Goal: Information Seeking & Learning: Learn about a topic

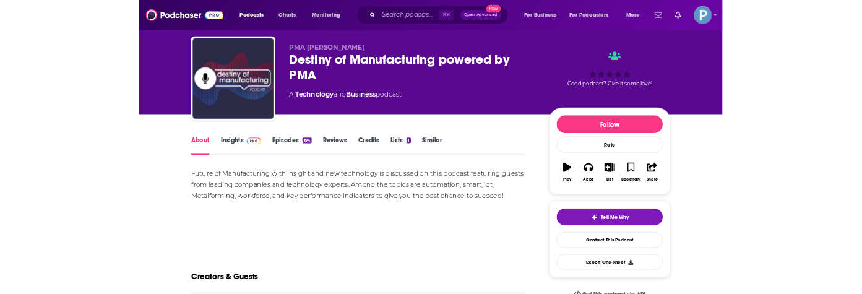
scroll to position [29, 0]
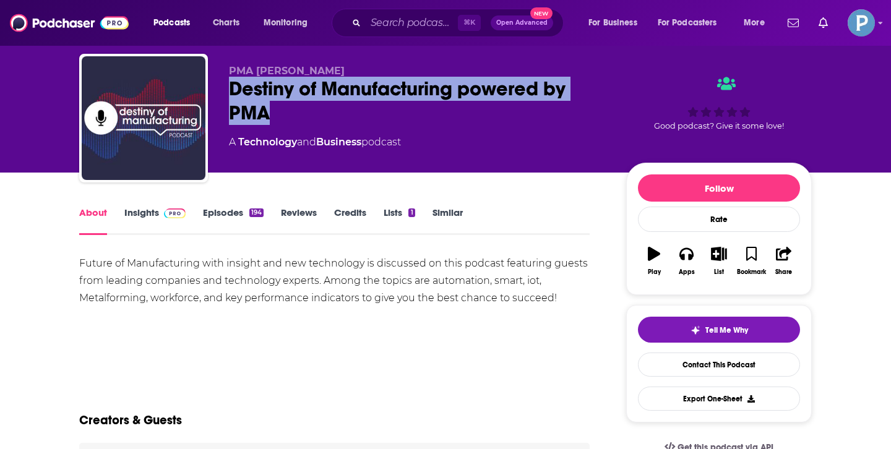
drag, startPoint x: 269, startPoint y: 116, endPoint x: 232, endPoint y: 93, distance: 43.6
click at [232, 93] on div "Destiny of Manufacturing powered by PMA" at bounding box center [417, 101] width 377 height 48
copy h1 "Destiny of Manufacturing powered by PMA"
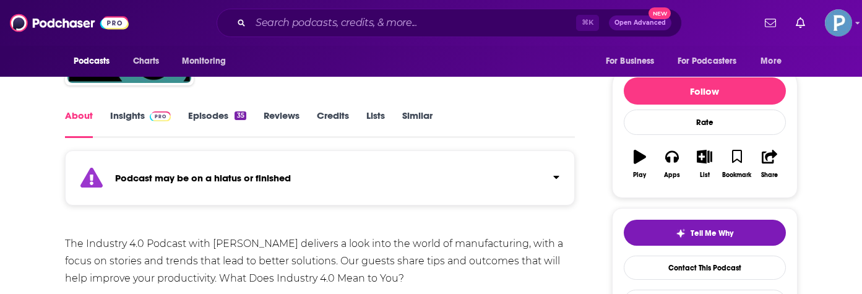
scroll to position [105, 0]
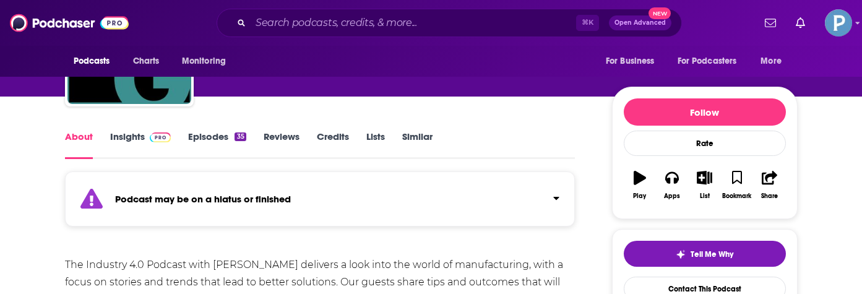
click at [202, 132] on link "Episodes 35" at bounding box center [217, 145] width 58 height 28
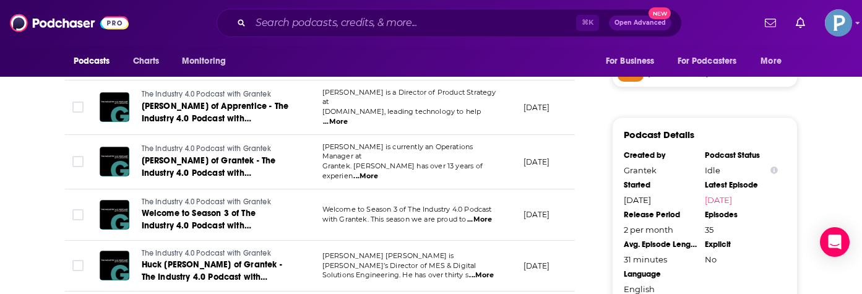
scroll to position [1050, 0]
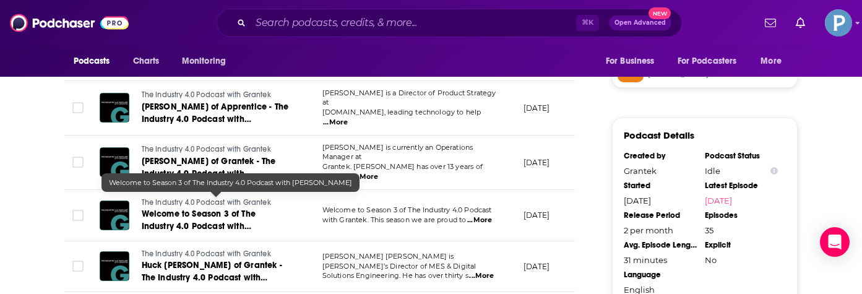
click at [248, 208] on span "Welcome to Season 3 of The Industry 4.0 Podcast with Grantek" at bounding box center [199, 225] width 114 height 35
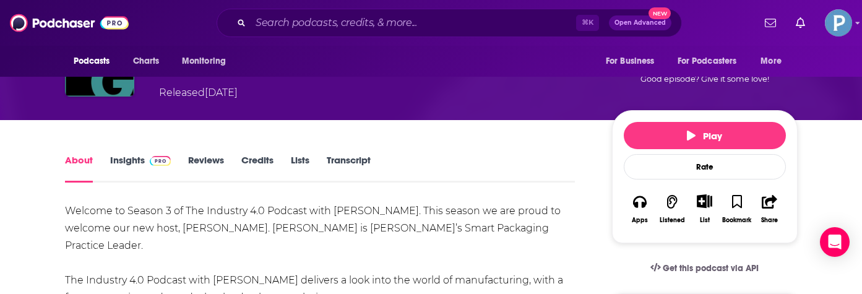
scroll to position [117, 0]
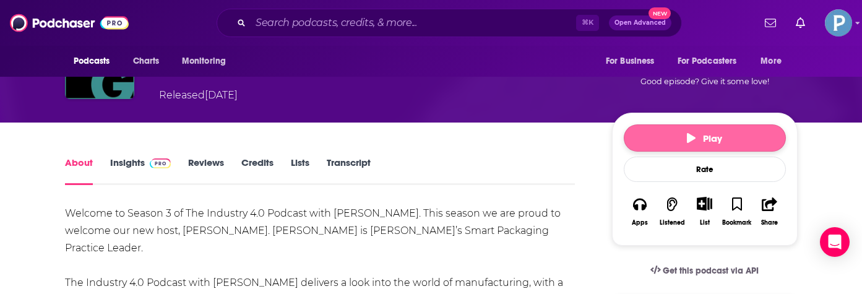
click at [677, 143] on button "Play" at bounding box center [704, 137] width 162 height 27
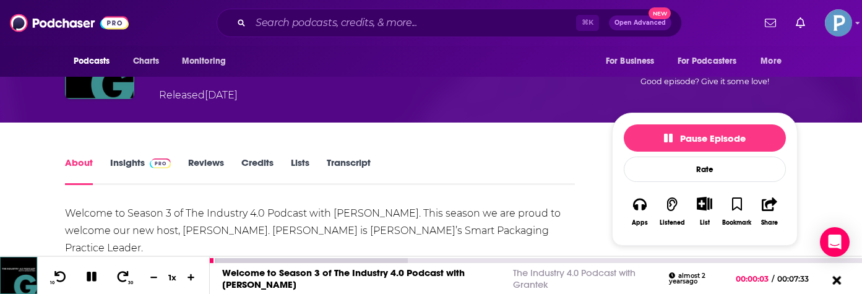
click at [834, 277] on icon at bounding box center [836, 279] width 9 height 9
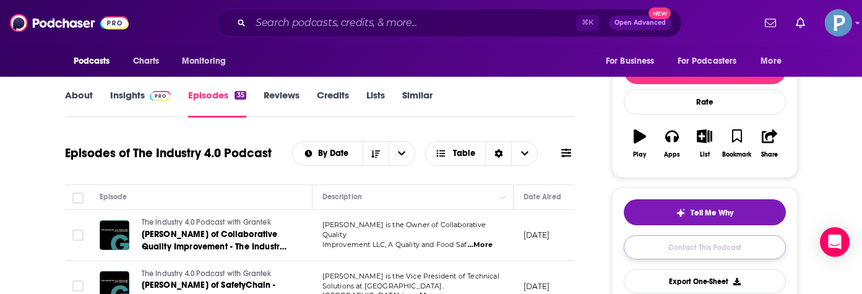
click at [660, 243] on link "Contact This Podcast" at bounding box center [704, 247] width 162 height 24
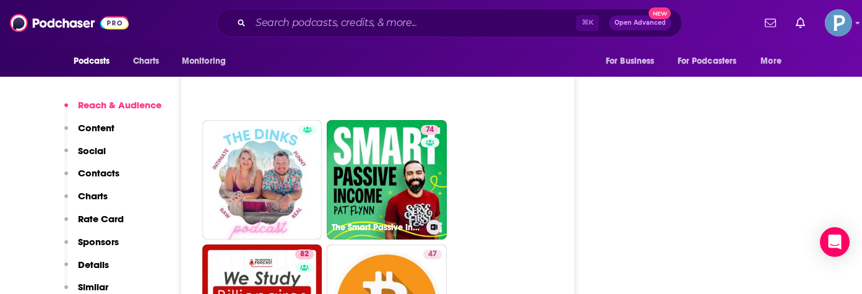
scroll to position [3983, 0]
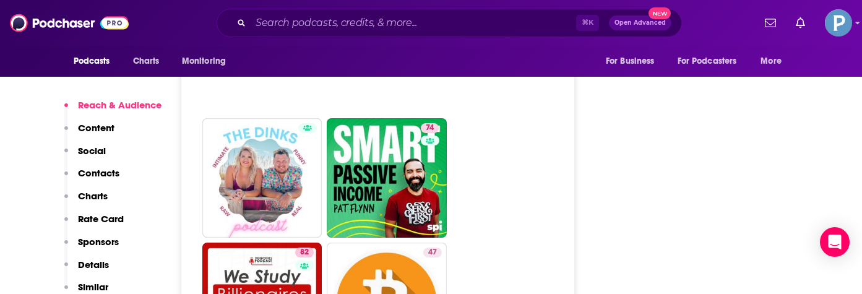
click at [93, 131] on p "Content" at bounding box center [96, 128] width 36 height 12
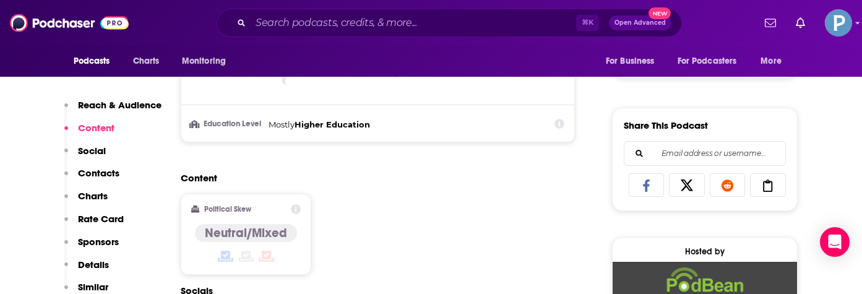
click at [108, 173] on p "Contacts" at bounding box center [98, 173] width 41 height 12
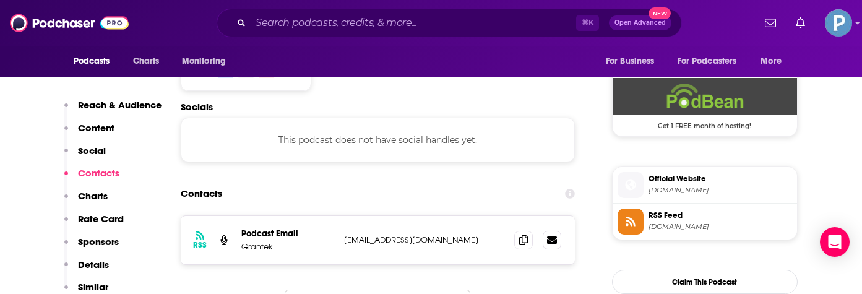
scroll to position [908, 0]
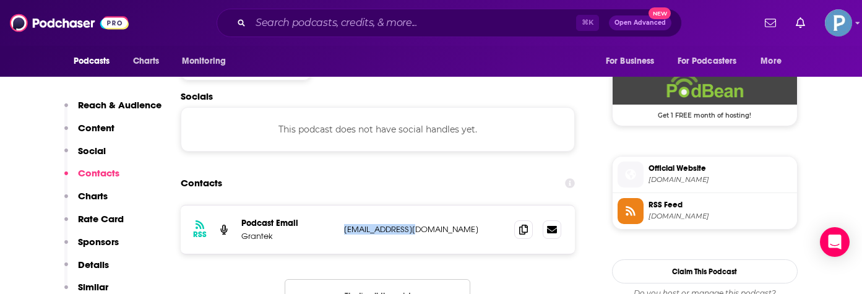
drag, startPoint x: 422, startPoint y: 233, endPoint x: 342, endPoint y: 234, distance: 79.8
click at [342, 234] on div "RSS Podcast Email Grantek info@grantek.com info@grantek.com" at bounding box center [378, 229] width 395 height 48
copy p "info@grantek.com"
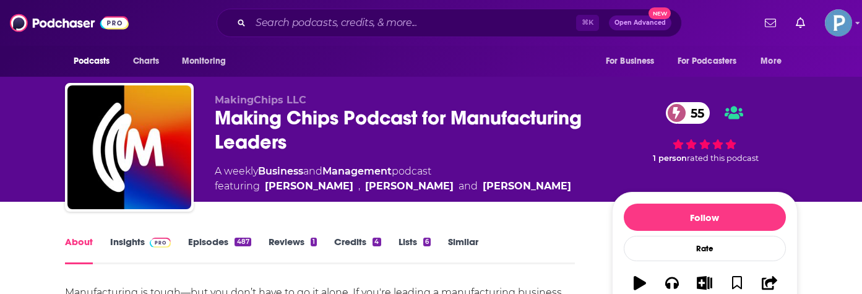
scroll to position [39, 0]
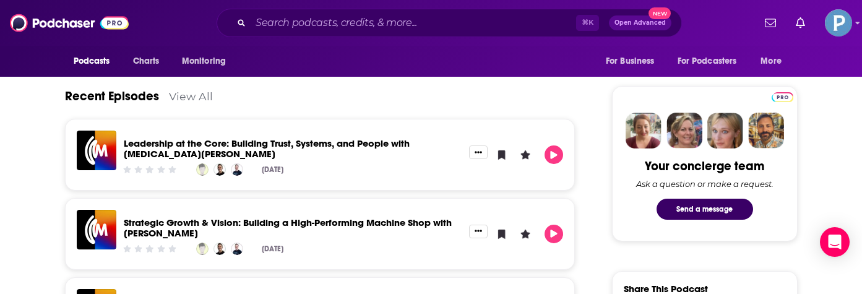
scroll to position [550, 0]
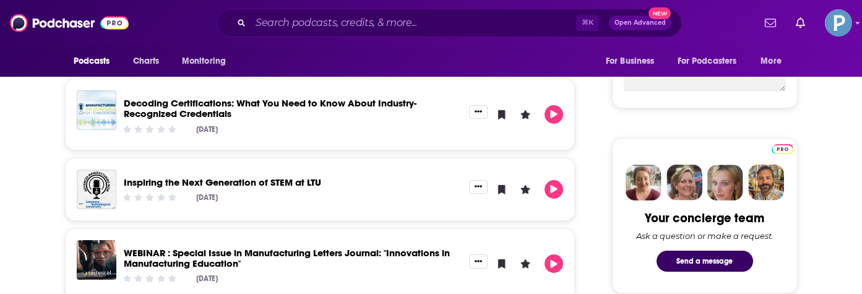
scroll to position [499, 0]
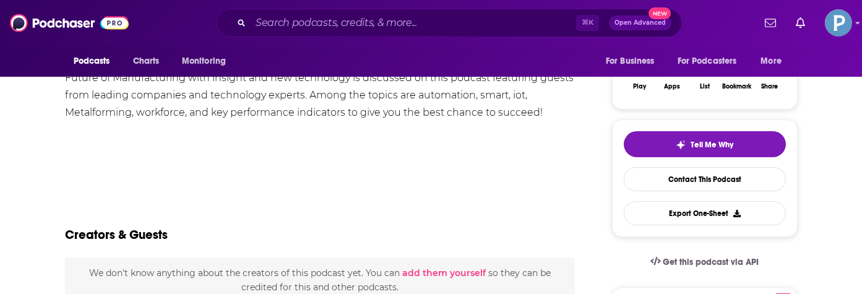
scroll to position [185, 0]
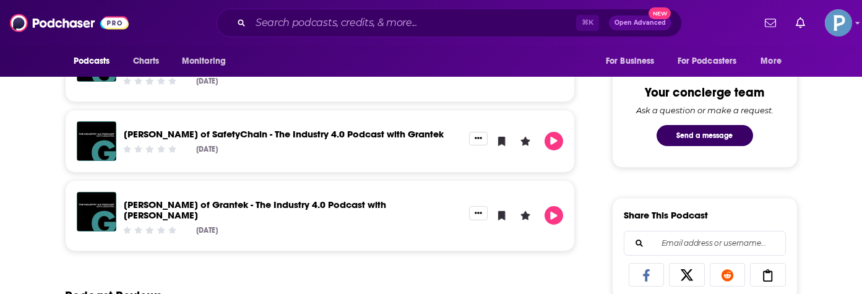
scroll to position [630, 0]
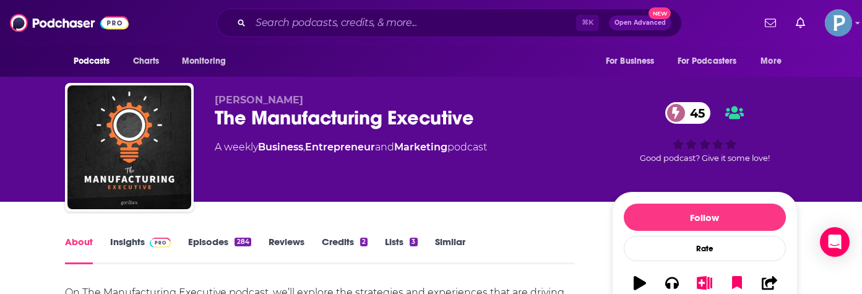
click at [224, 251] on link "Episodes 284" at bounding box center [219, 250] width 62 height 28
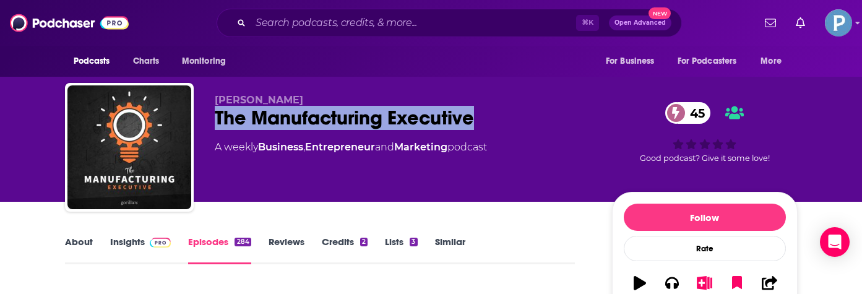
drag, startPoint x: 491, startPoint y: 125, endPoint x: 216, endPoint y: 125, distance: 275.2
click at [216, 125] on div "The Manufacturing Executive 45" at bounding box center [403, 118] width 377 height 24
copy h2 "The Manufacturing Executive"
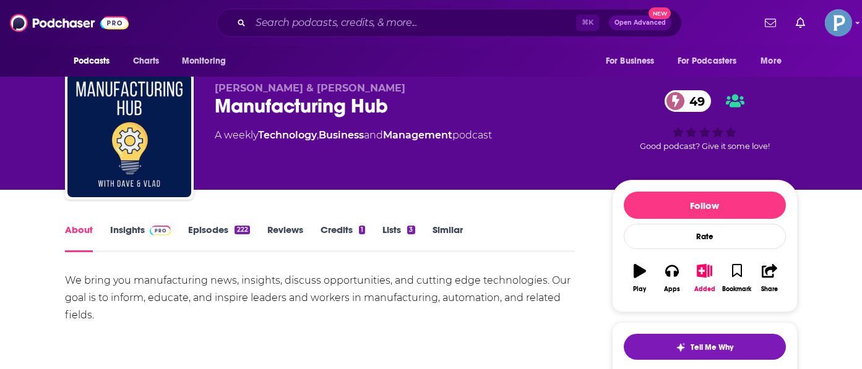
scroll to position [14, 0]
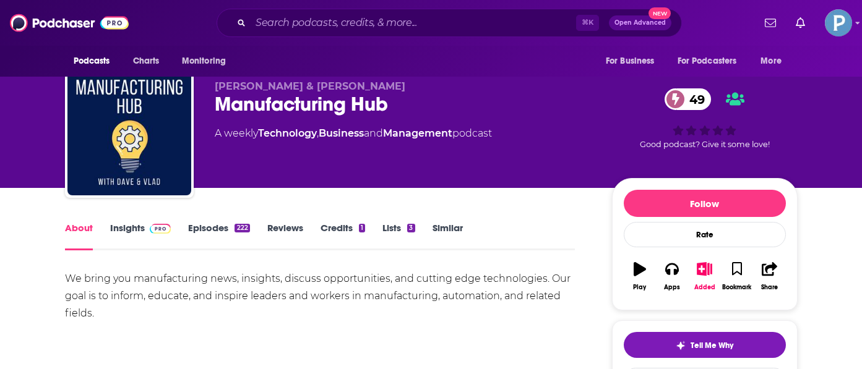
click at [203, 234] on link "Episodes 222" at bounding box center [218, 236] width 61 height 28
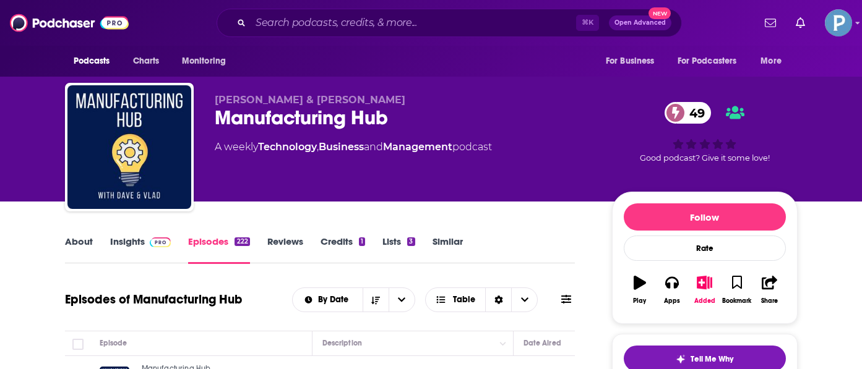
click at [77, 236] on link "About" at bounding box center [79, 250] width 28 height 28
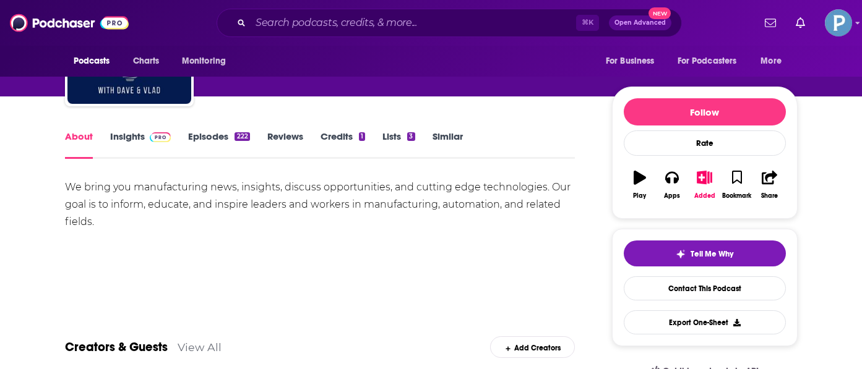
scroll to position [108, 0]
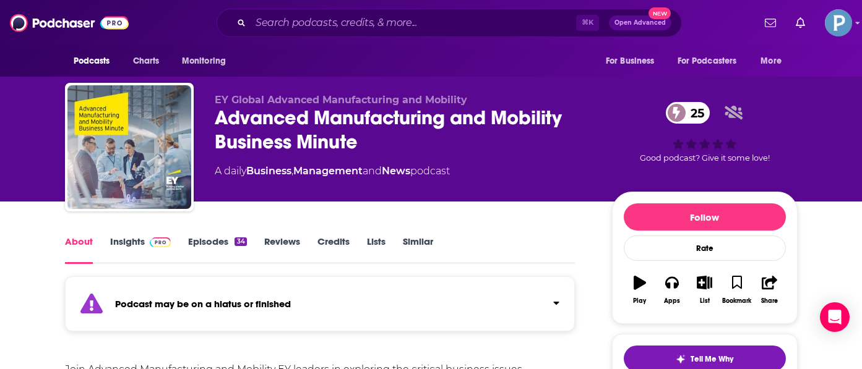
click at [200, 244] on link "Episodes 34" at bounding box center [217, 250] width 58 height 28
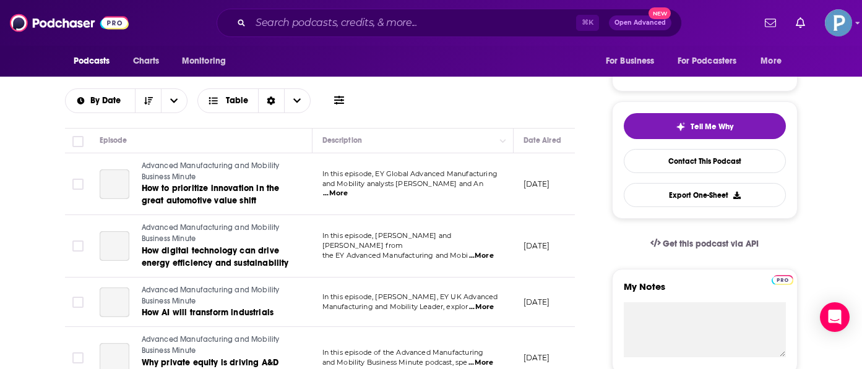
scroll to position [234, 0]
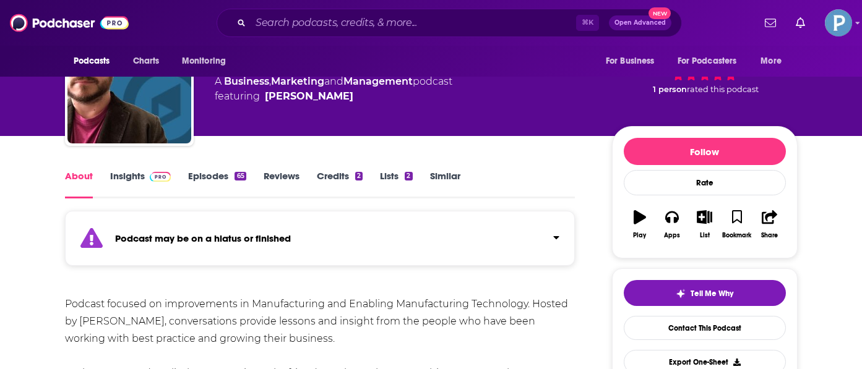
scroll to position [77, 0]
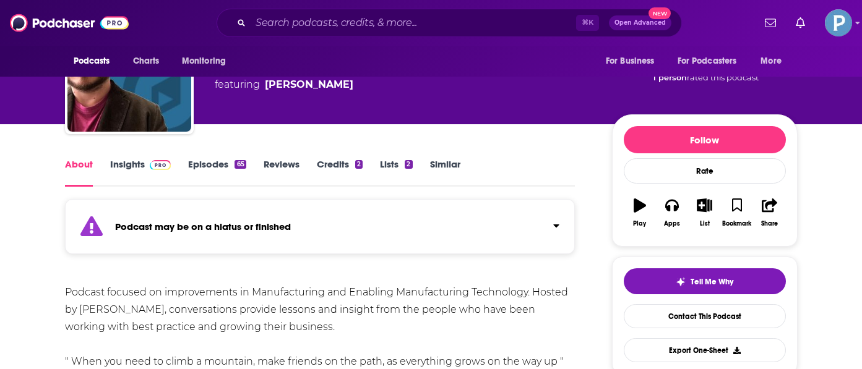
click at [229, 163] on link "Episodes 65" at bounding box center [217, 172] width 58 height 28
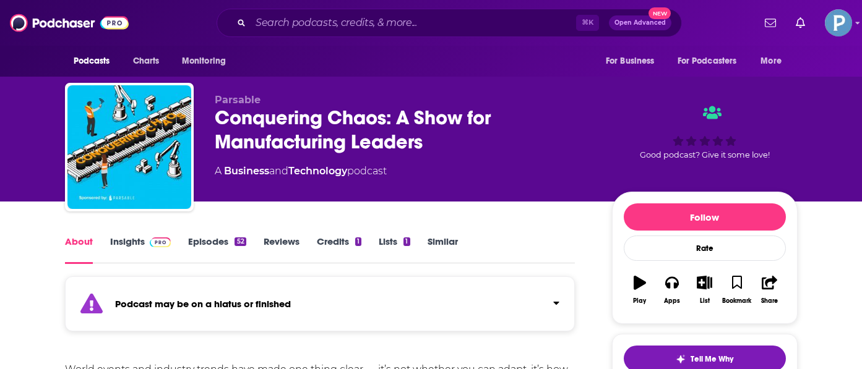
click at [212, 234] on div "About Insights Episodes 52 Reviews Credits 1 Lists 1 Similar" at bounding box center [320, 249] width 510 height 30
click at [211, 248] on link "Episodes 52" at bounding box center [217, 250] width 58 height 28
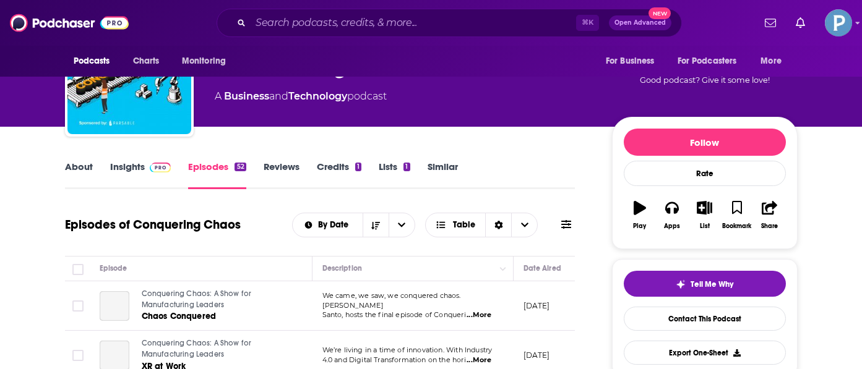
scroll to position [131, 0]
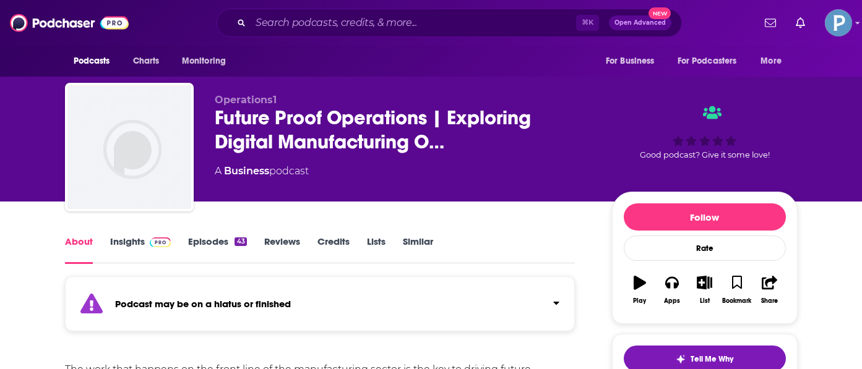
scroll to position [6, 0]
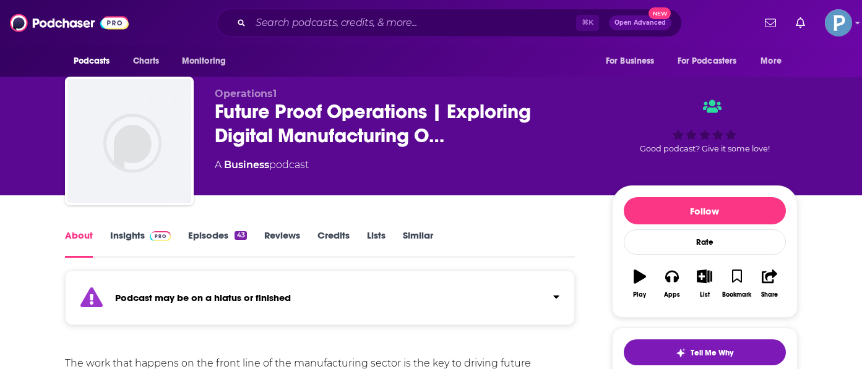
click at [202, 236] on link "Episodes 43" at bounding box center [217, 243] width 58 height 28
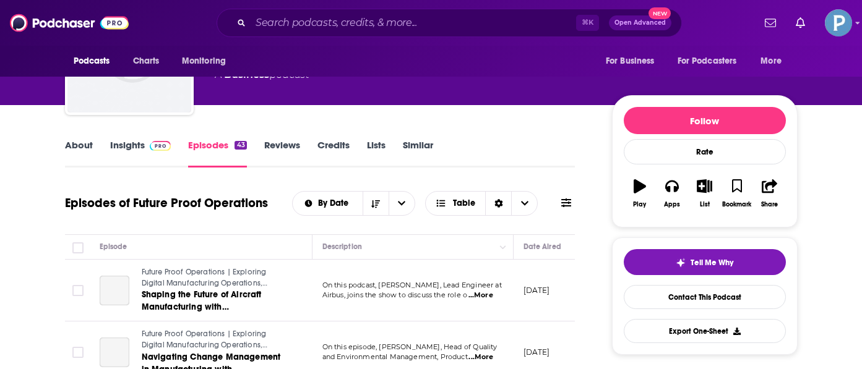
scroll to position [178, 0]
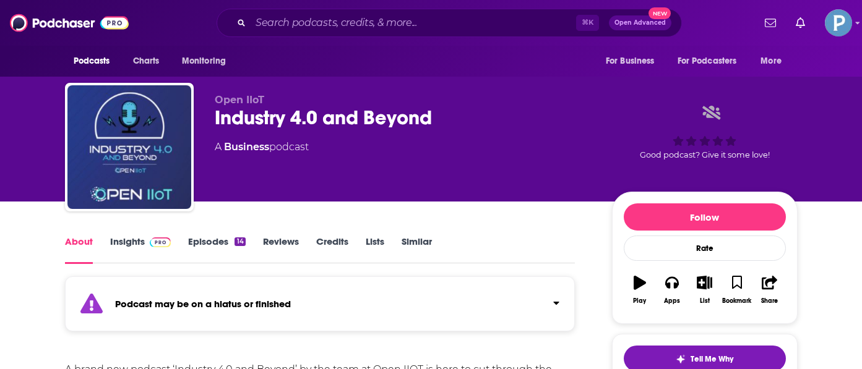
click at [224, 241] on link "Episodes 14" at bounding box center [216, 250] width 57 height 28
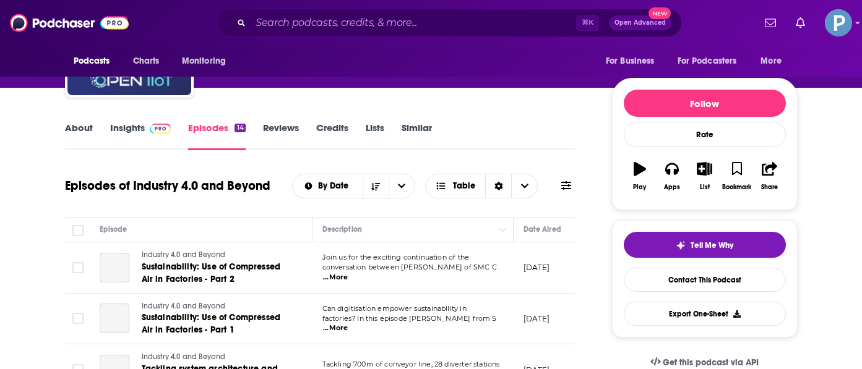
scroll to position [148, 0]
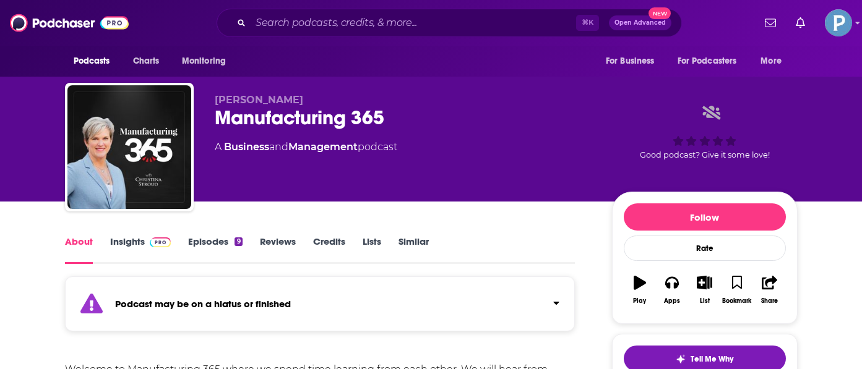
click at [213, 239] on link "Episodes 9" at bounding box center [215, 250] width 54 height 28
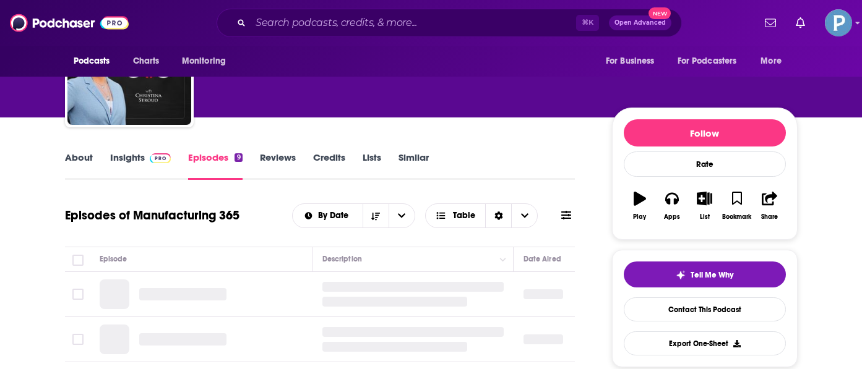
scroll to position [127, 0]
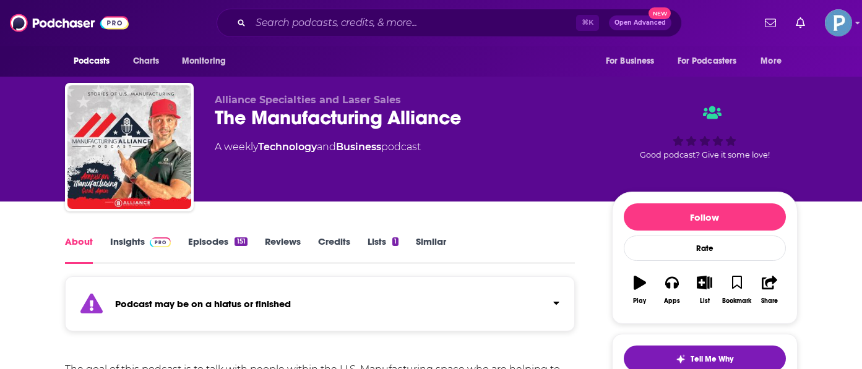
click at [219, 241] on link "Episodes 151" at bounding box center [217, 250] width 59 height 28
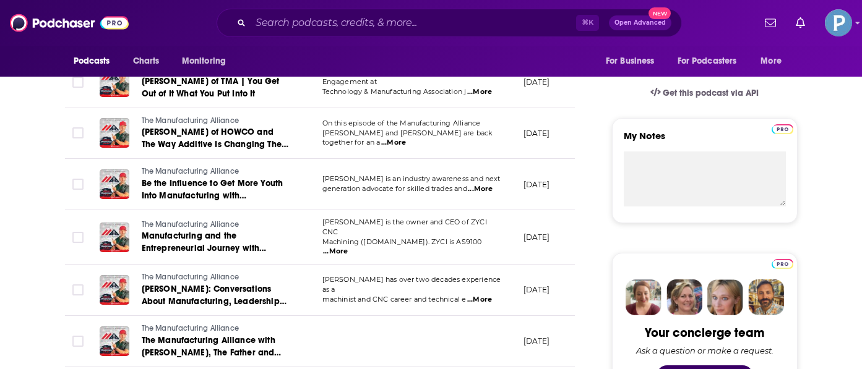
scroll to position [384, 0]
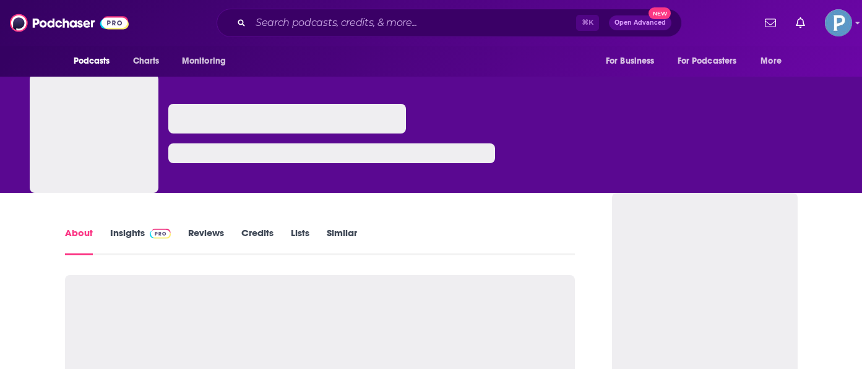
scroll to position [157, 0]
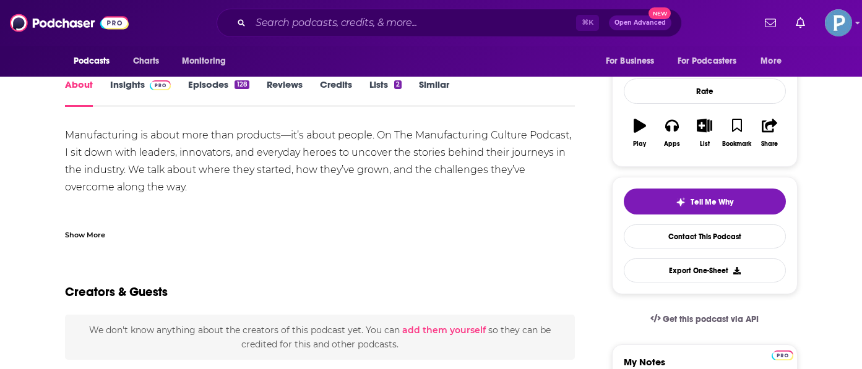
click at [207, 81] on link "Episodes 128" at bounding box center [218, 93] width 61 height 28
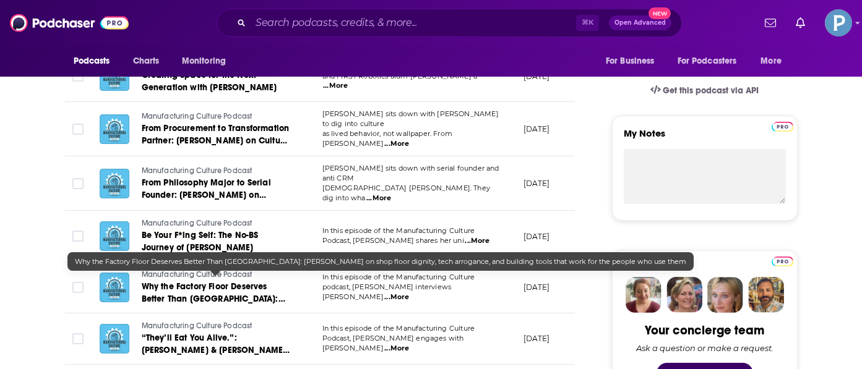
scroll to position [385, 0]
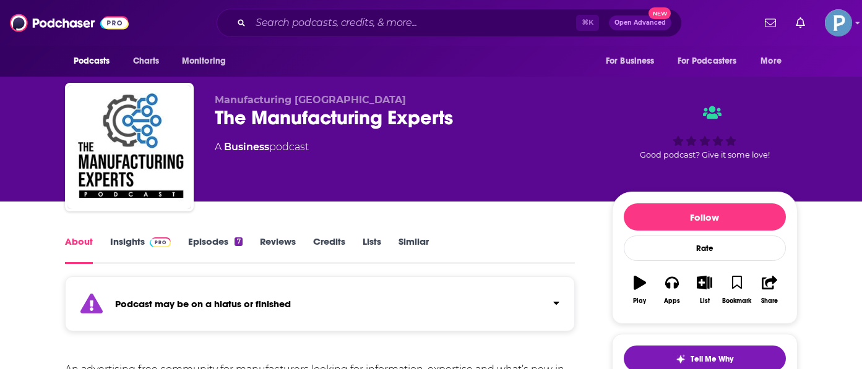
click at [209, 244] on link "Episodes 7" at bounding box center [215, 250] width 54 height 28
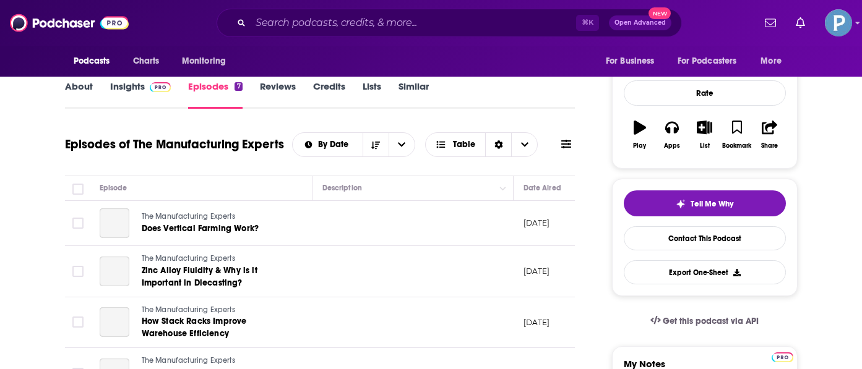
scroll to position [184, 0]
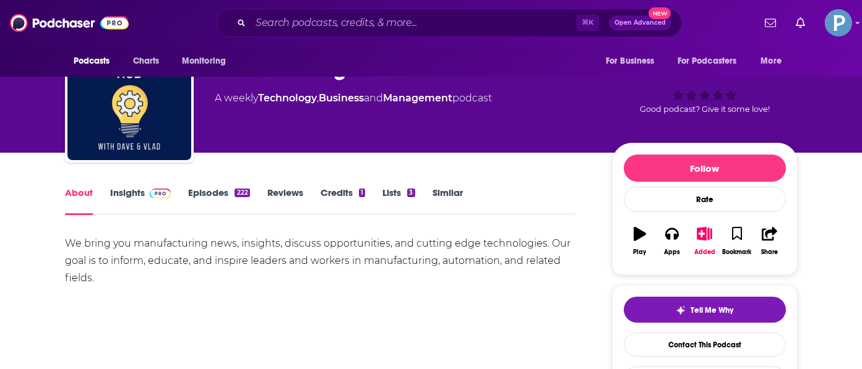
scroll to position [61, 0]
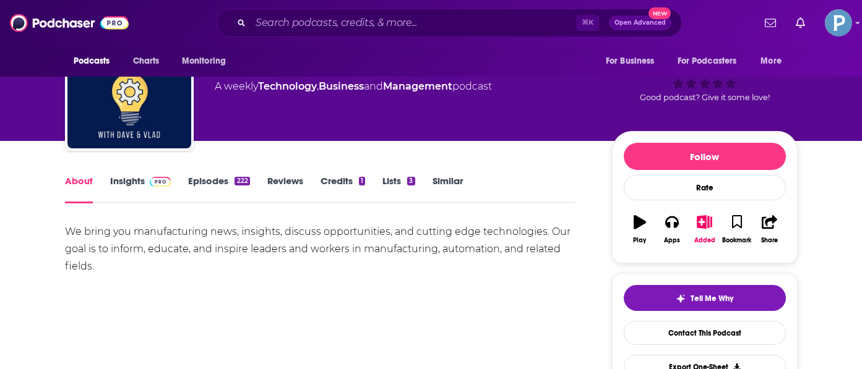
click at [215, 182] on link "Episodes 222" at bounding box center [218, 189] width 61 height 28
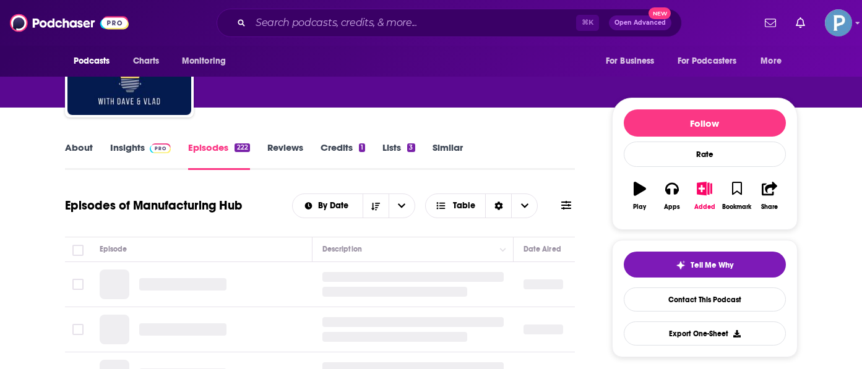
scroll to position [95, 0]
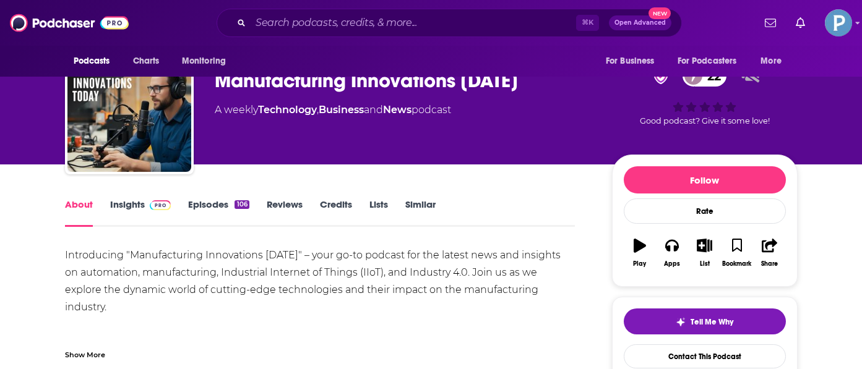
scroll to position [51, 0]
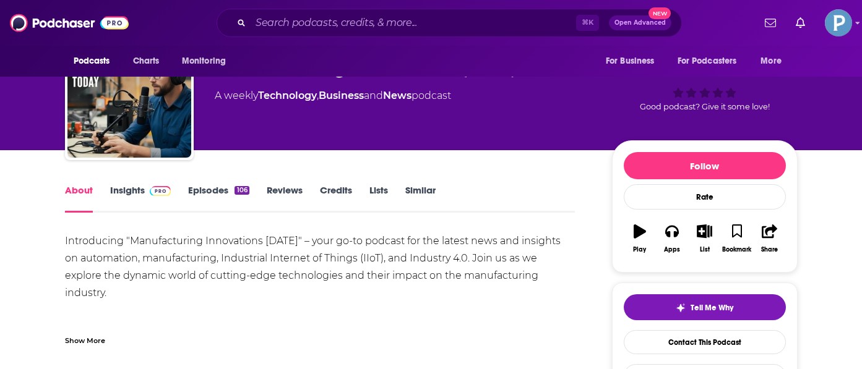
click at [209, 187] on link "Episodes 106" at bounding box center [218, 198] width 61 height 28
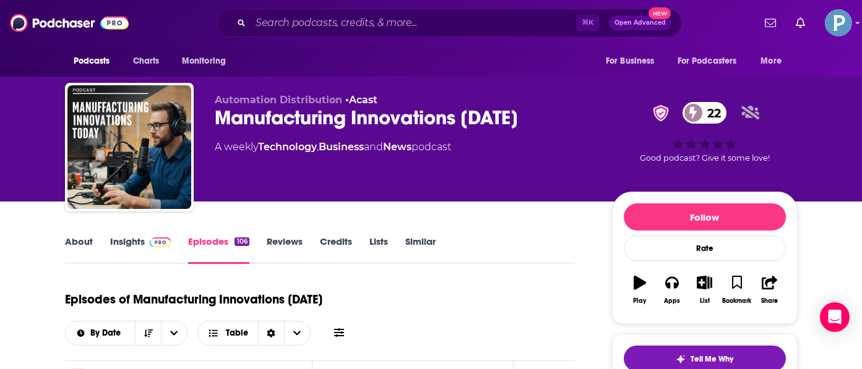
click at [78, 254] on link "About" at bounding box center [79, 250] width 28 height 28
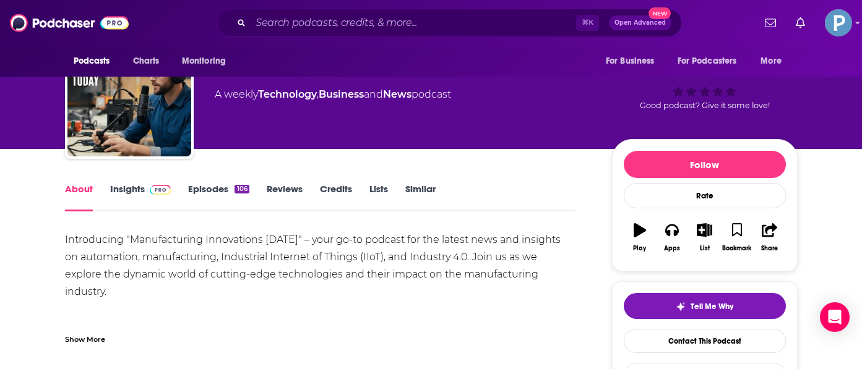
scroll to position [64, 0]
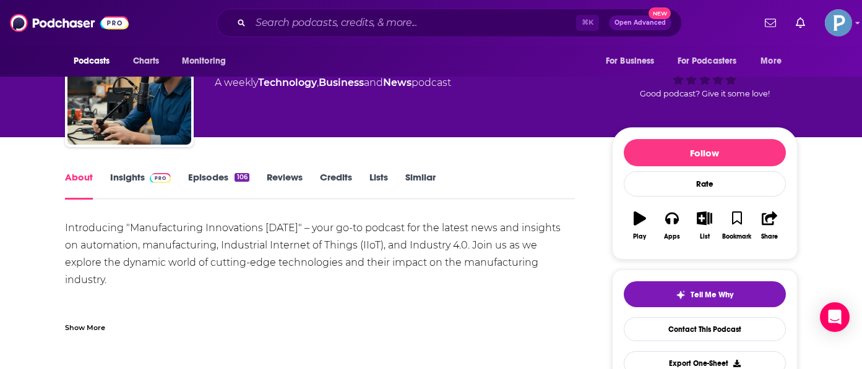
click at [82, 333] on div "Show More" at bounding box center [85, 327] width 40 height 12
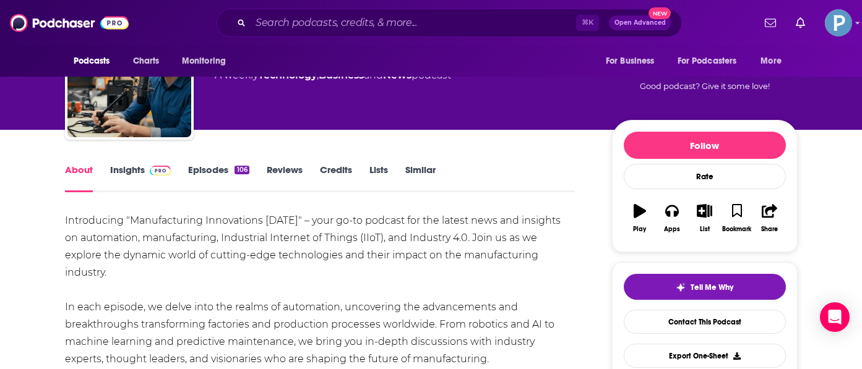
scroll to position [0, 0]
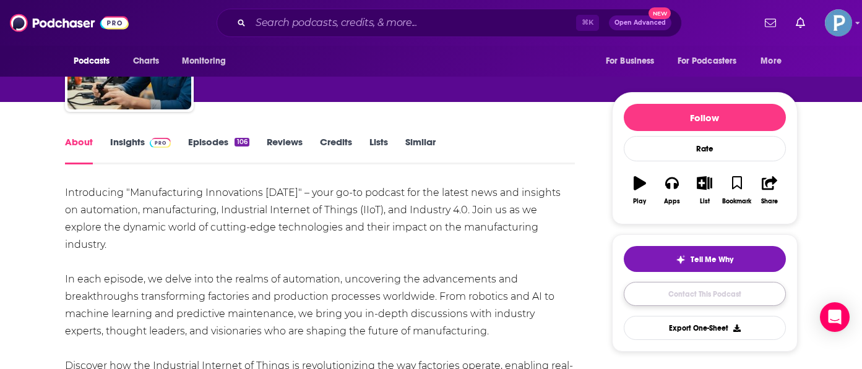
click at [683, 294] on link "Contact This Podcast" at bounding box center [704, 294] width 162 height 24
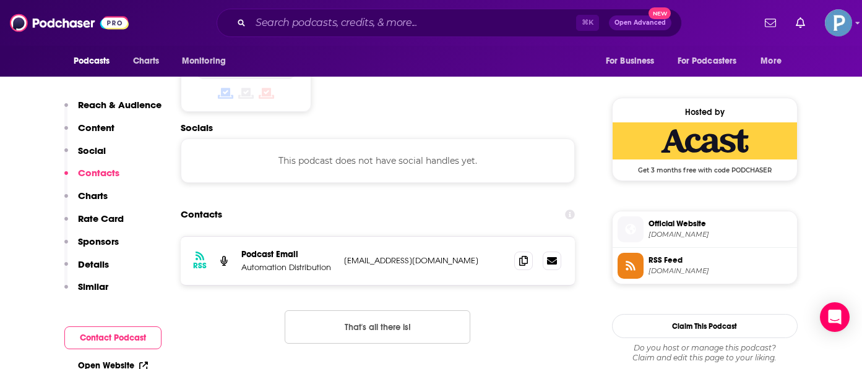
scroll to position [821, 0]
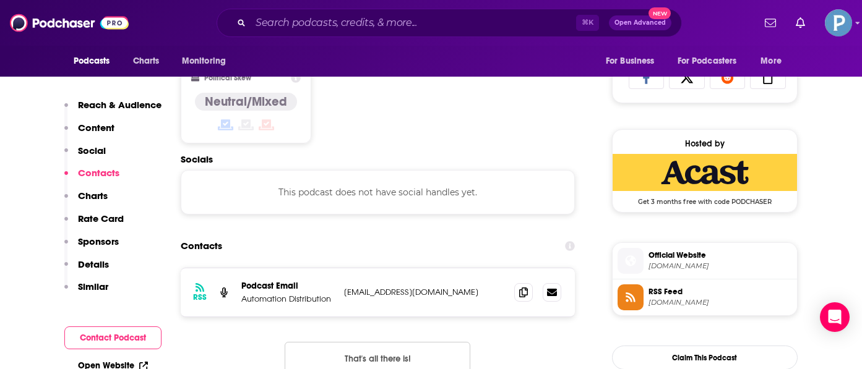
click at [430, 289] on p "info+6480da3db47496001150d17e@mg-eu.acast.com" at bounding box center [424, 292] width 161 height 11
click at [554, 293] on icon at bounding box center [552, 291] width 10 height 7
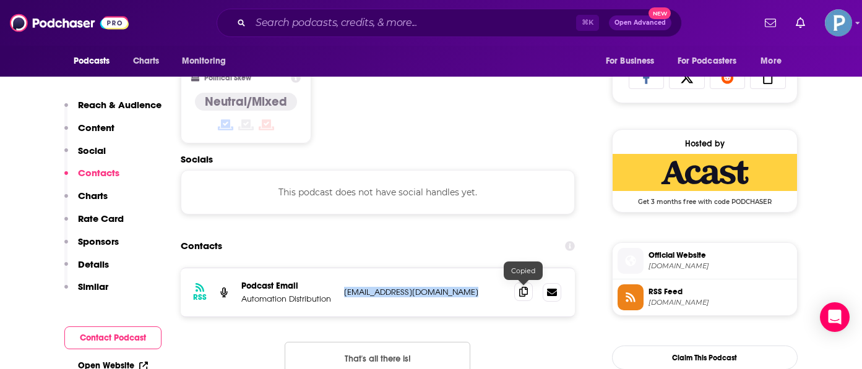
click at [520, 295] on icon at bounding box center [523, 292] width 9 height 10
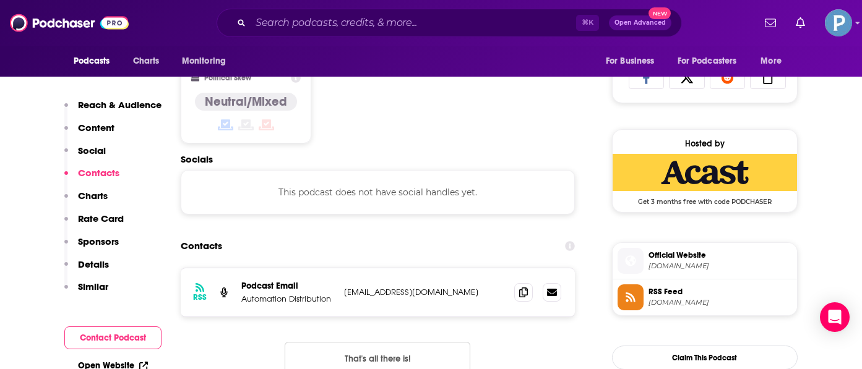
click at [134, 340] on button "Contact Podcast" at bounding box center [112, 338] width 97 height 23
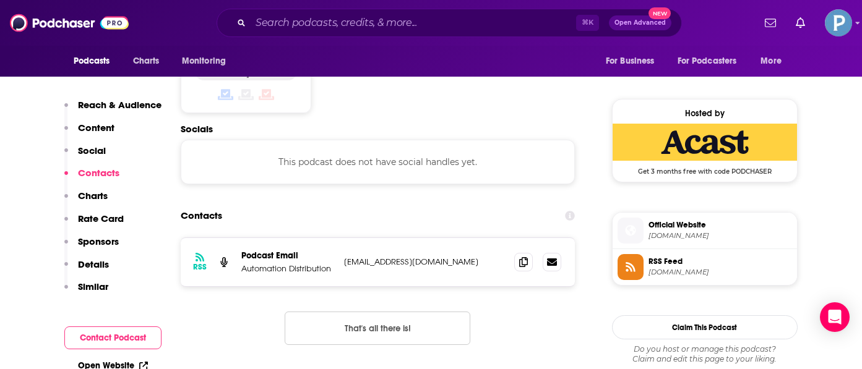
scroll to position [884, 0]
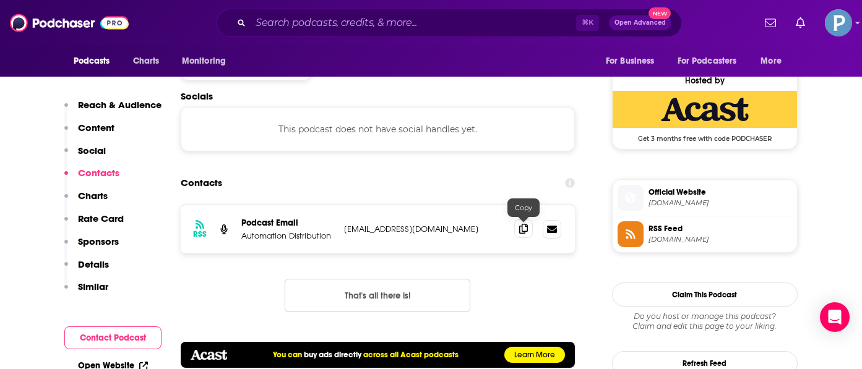
click at [522, 229] on icon at bounding box center [523, 229] width 9 height 10
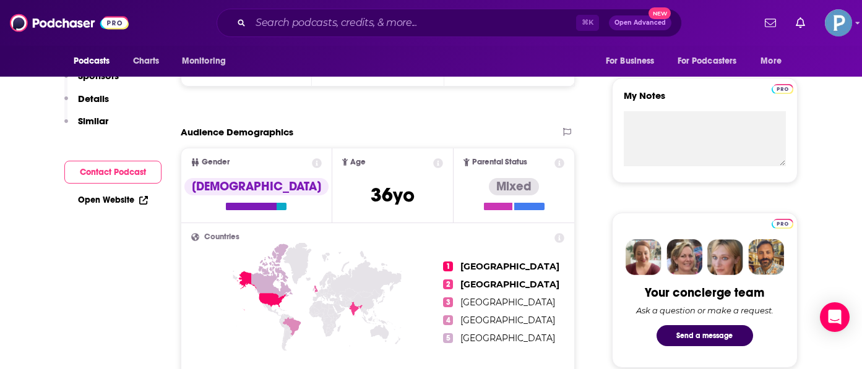
scroll to position [0, 0]
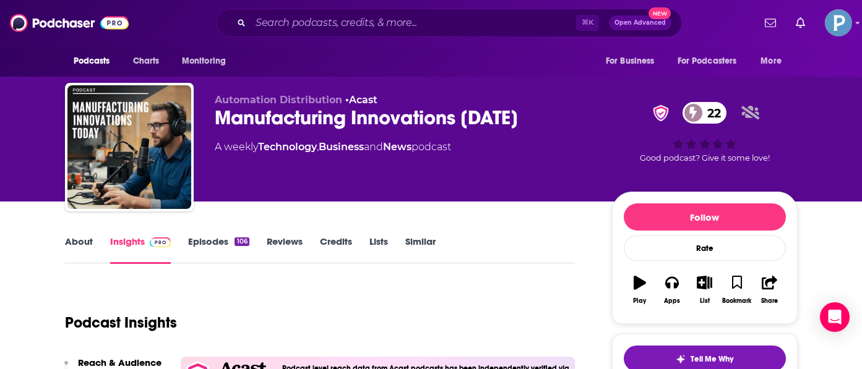
click at [285, 124] on div "Manufacturing Innovations Today 22" at bounding box center [403, 118] width 377 height 24
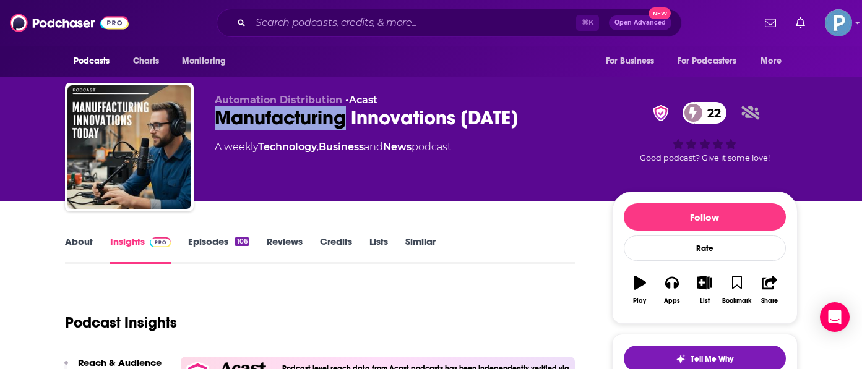
click at [285, 124] on div "Manufacturing Innovations Today 22" at bounding box center [403, 118] width 377 height 24
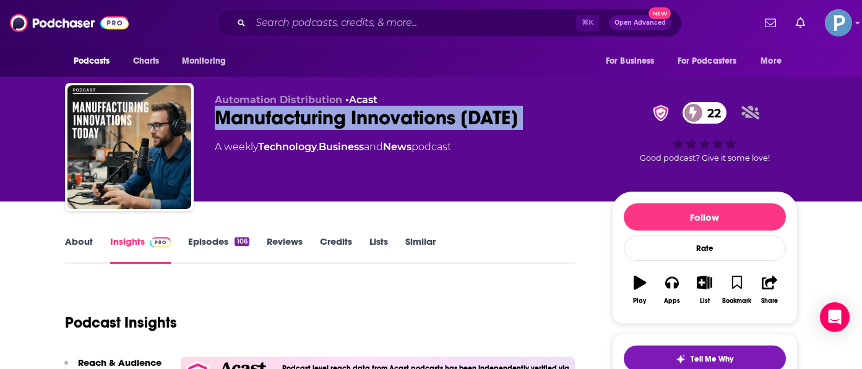
click at [285, 124] on div "Manufacturing Innovations Today 22" at bounding box center [403, 118] width 377 height 24
copy div "Manufacturing Innovations Today 22"
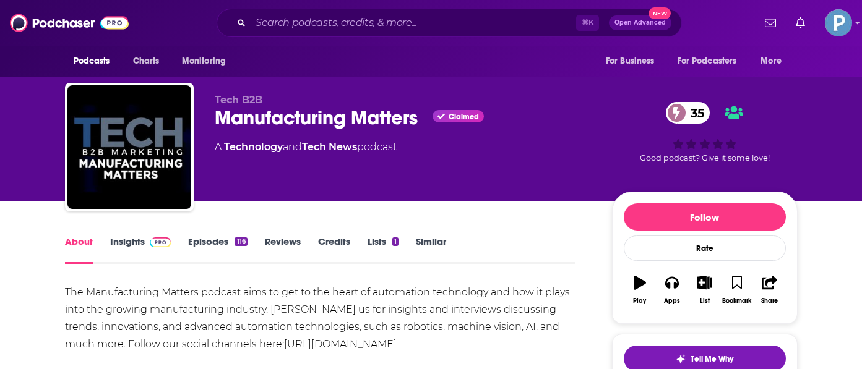
click at [214, 237] on link "Episodes 116" at bounding box center [217, 250] width 59 height 28
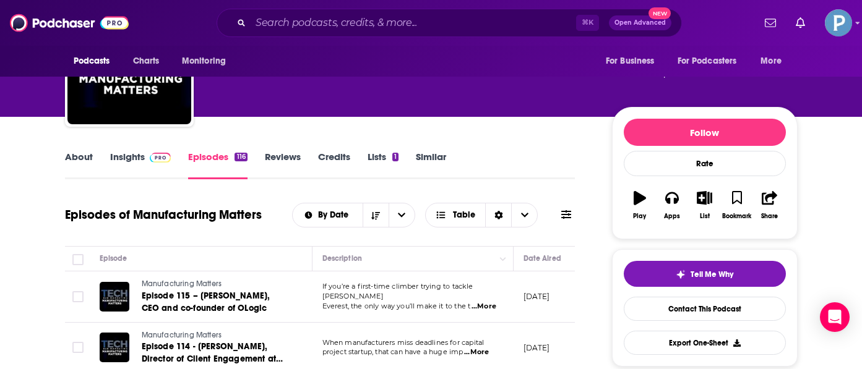
scroll to position [109, 0]
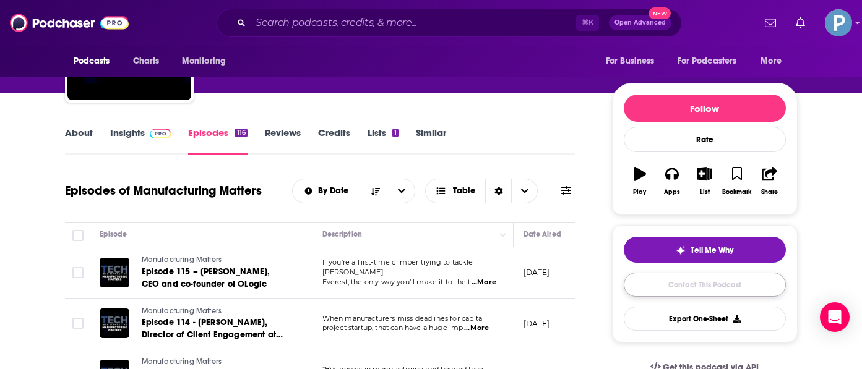
click at [696, 285] on link "Contact This Podcast" at bounding box center [704, 285] width 162 height 24
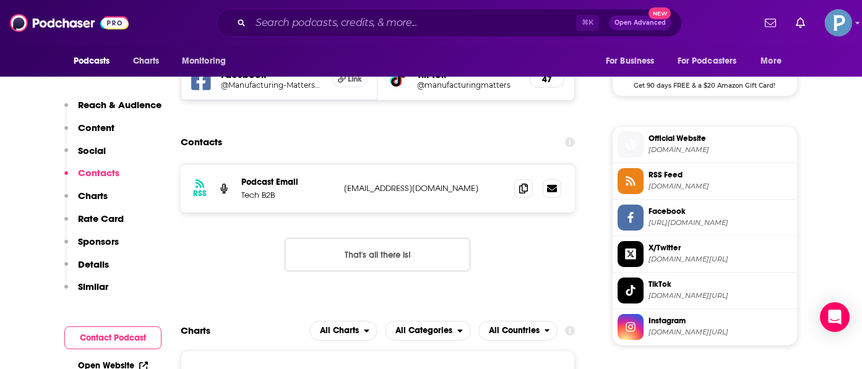
scroll to position [948, 0]
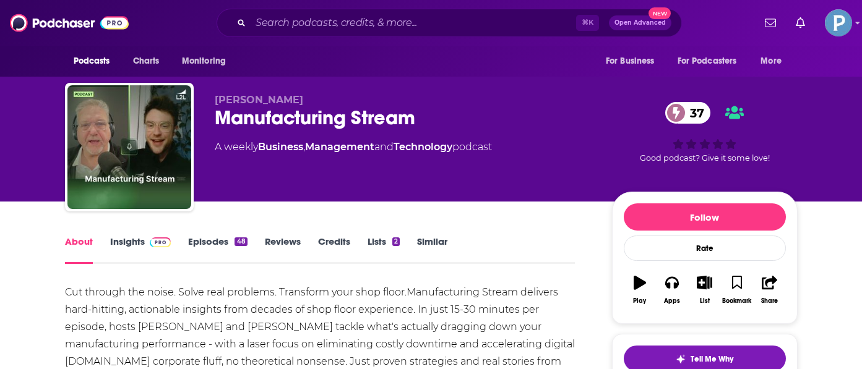
scroll to position [61, 0]
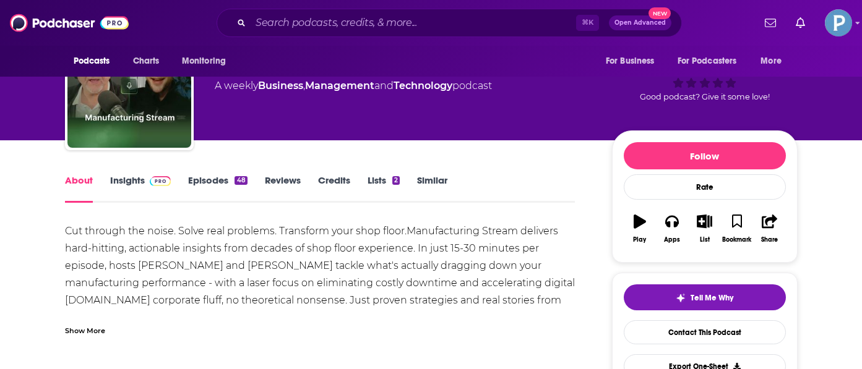
click at [216, 174] on link "Episodes 48" at bounding box center [217, 188] width 59 height 28
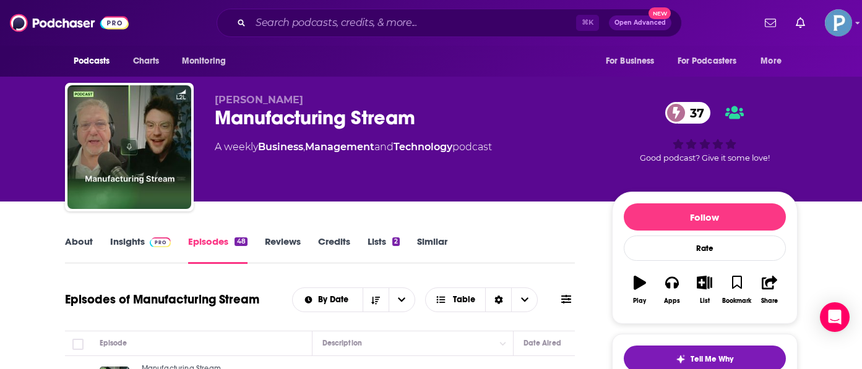
click at [80, 241] on link "About" at bounding box center [79, 250] width 28 height 28
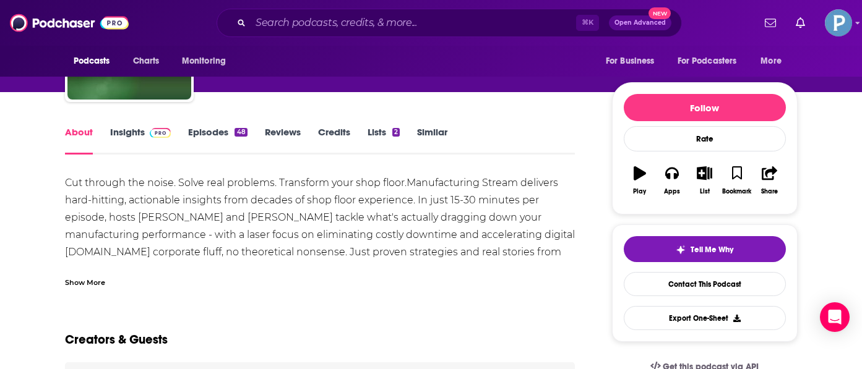
scroll to position [126, 0]
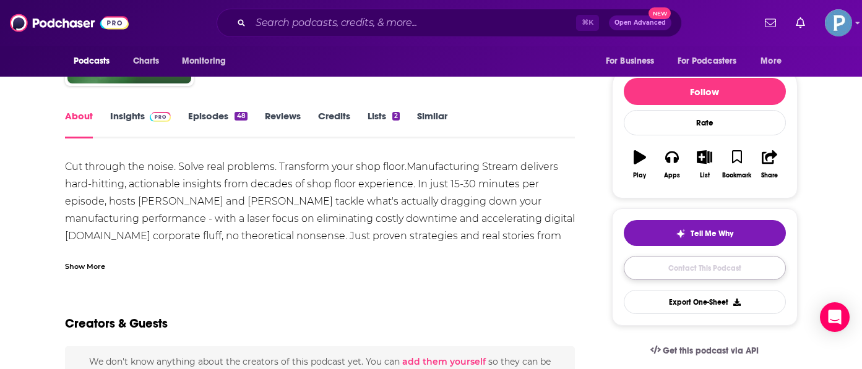
click at [681, 260] on link "Contact This Podcast" at bounding box center [704, 268] width 162 height 24
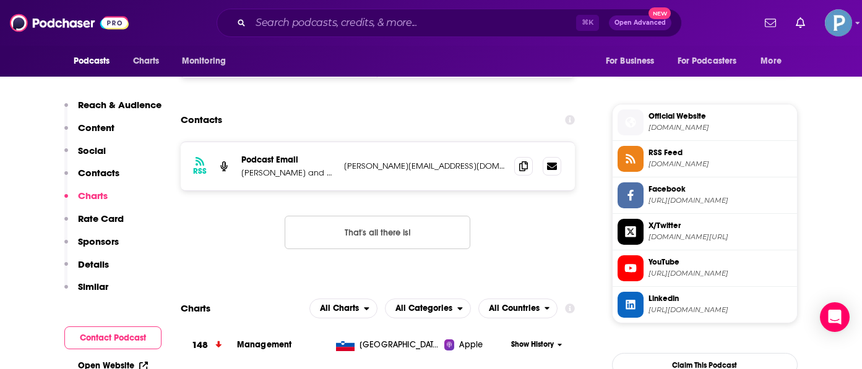
scroll to position [934, 0]
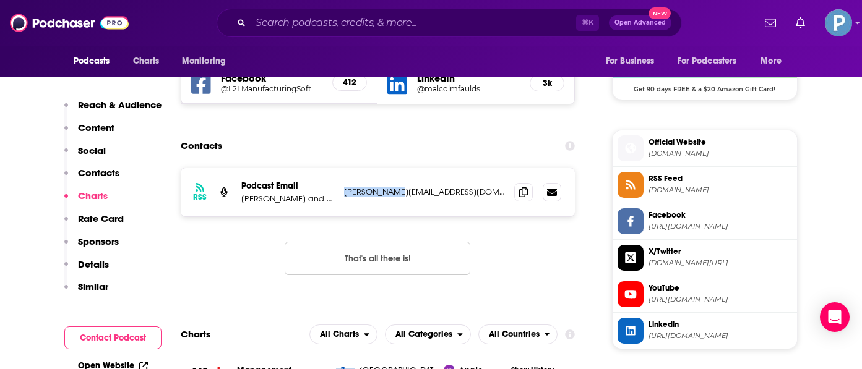
drag, startPoint x: 403, startPoint y: 192, endPoint x: 344, endPoint y: 194, distance: 58.8
click at [344, 194] on p "eric@l2l.com" at bounding box center [424, 192] width 161 height 11
copy p "eric@l2l.com"
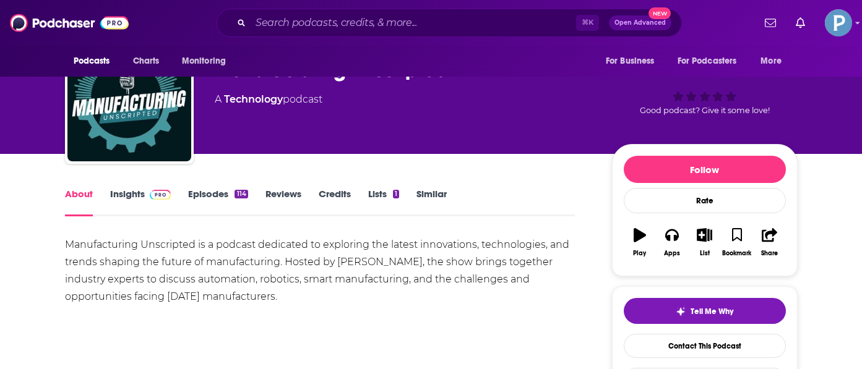
scroll to position [50, 0]
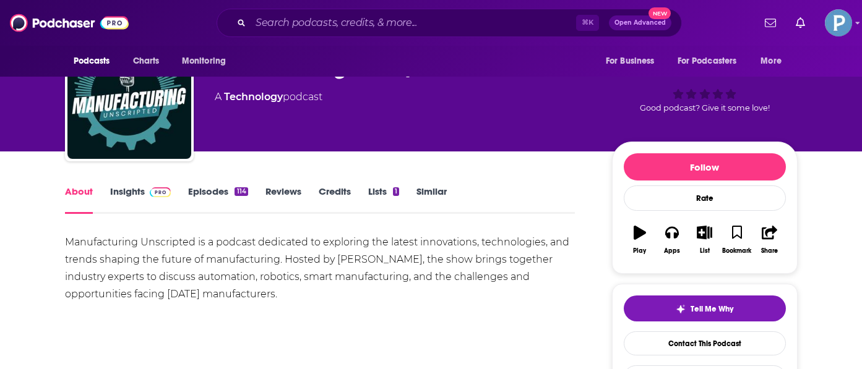
click at [220, 193] on link "Episodes 114" at bounding box center [217, 200] width 59 height 28
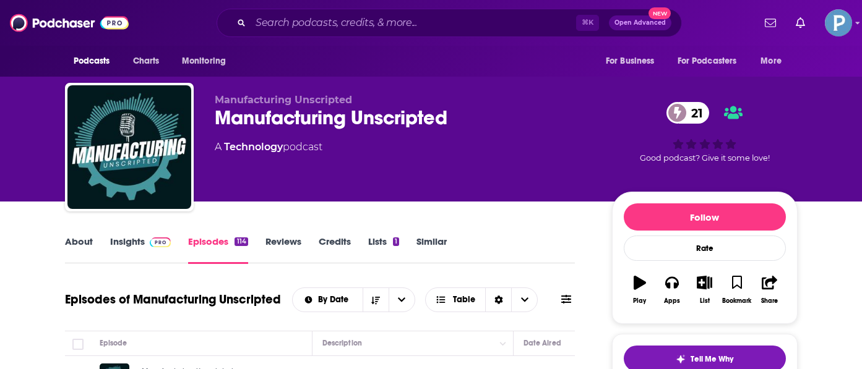
click at [79, 245] on link "About" at bounding box center [79, 250] width 28 height 28
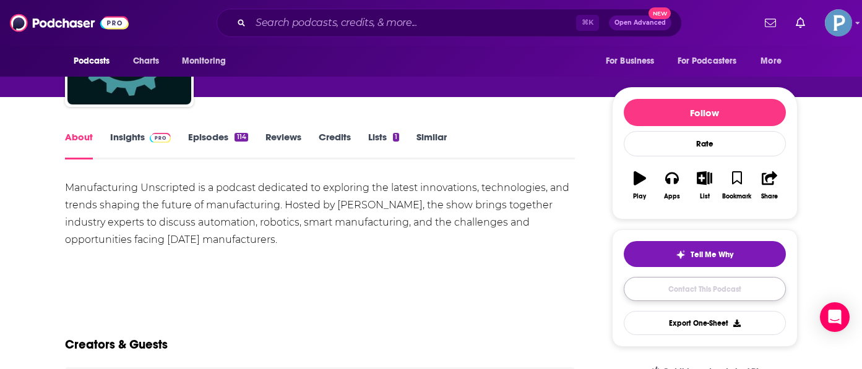
click at [717, 286] on link "Contact This Podcast" at bounding box center [704, 289] width 162 height 24
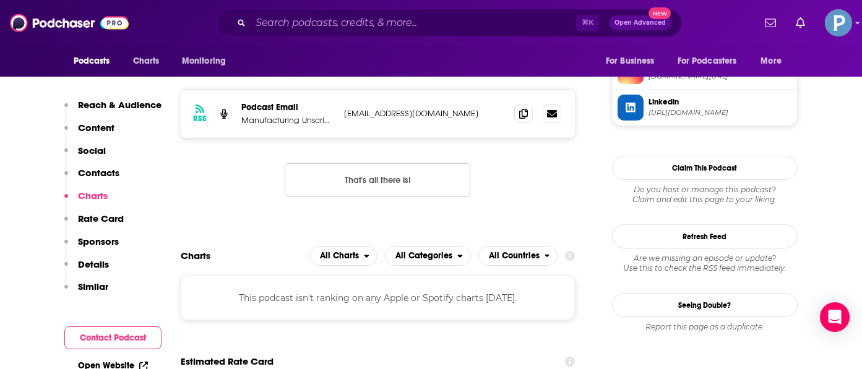
scroll to position [930, 0]
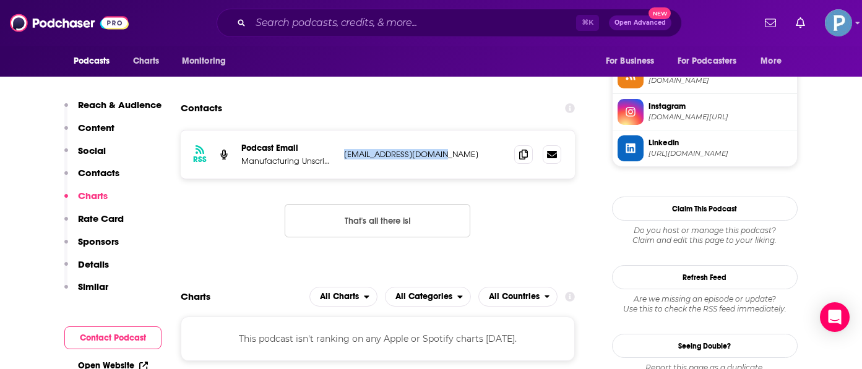
drag, startPoint x: 461, startPoint y: 153, endPoint x: 345, endPoint y: 155, distance: 116.3
click at [345, 155] on p "podcast@promessinc.com" at bounding box center [424, 154] width 161 height 11
copy p "podcast@promessinc.com"
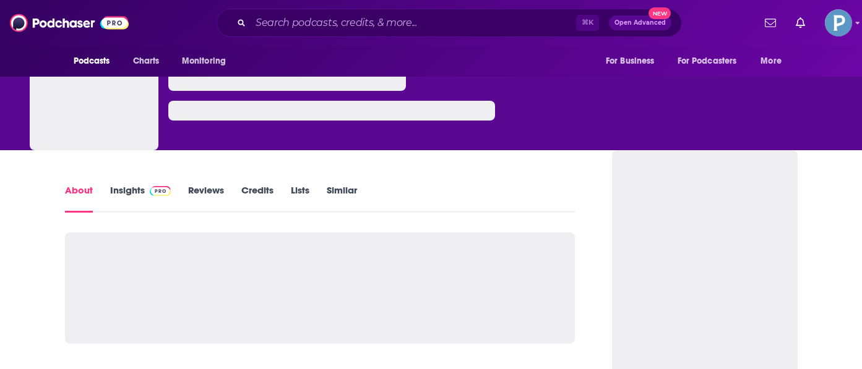
scroll to position [71, 0]
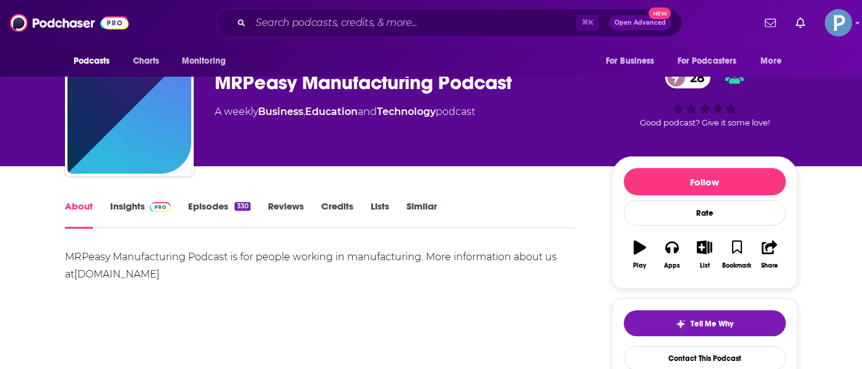
scroll to position [41, 0]
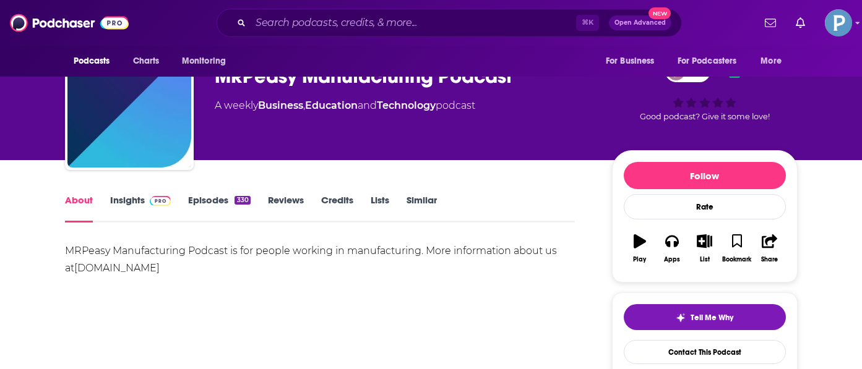
click at [205, 202] on link "Episodes 330" at bounding box center [219, 208] width 62 height 28
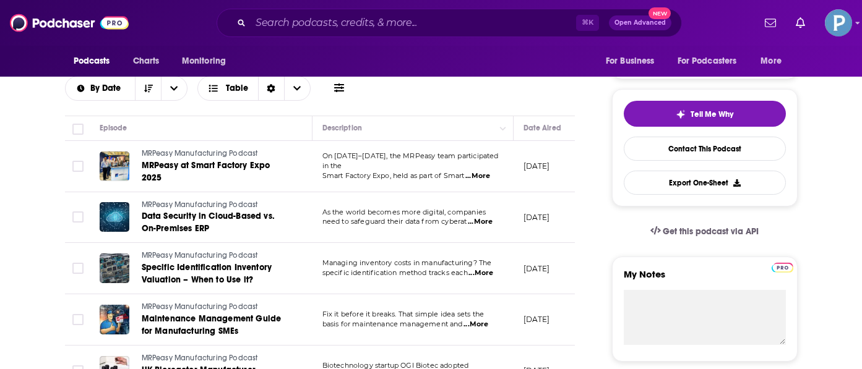
scroll to position [276, 0]
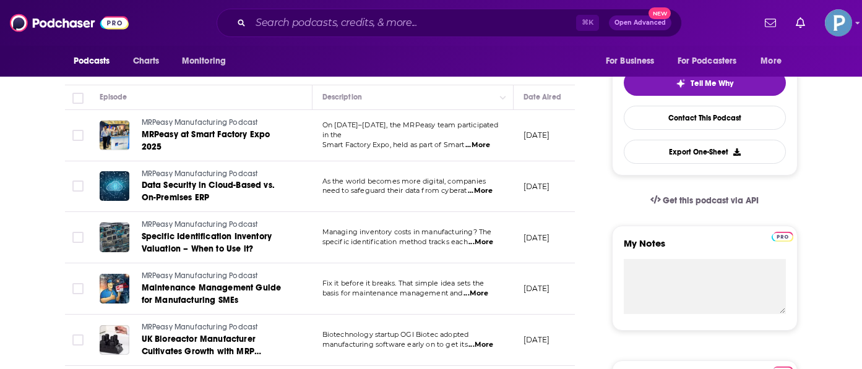
click at [487, 141] on span "...More" at bounding box center [477, 145] width 25 height 10
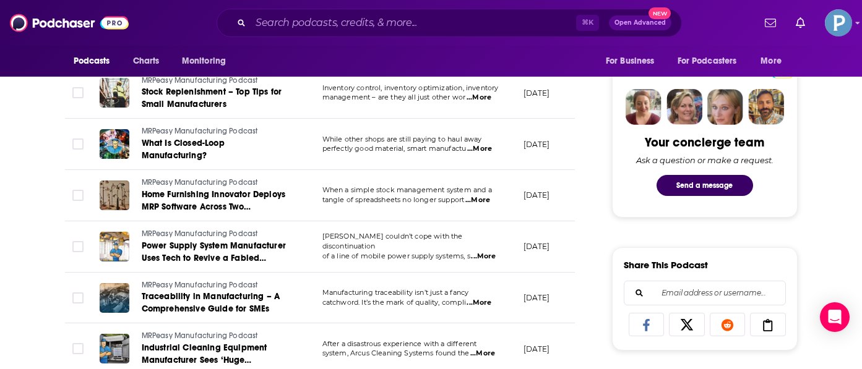
scroll to position [0, 0]
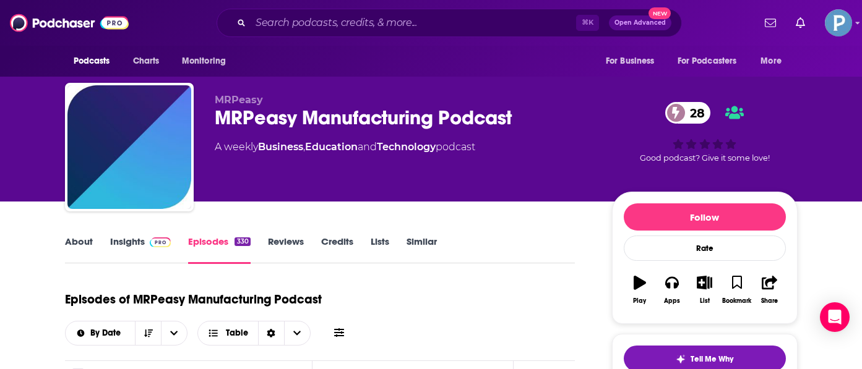
click at [327, 129] on div "MRPeasy Manufacturing Podcast 28" at bounding box center [403, 118] width 377 height 24
click at [327, 125] on div "MRPeasy Manufacturing Podcast 28" at bounding box center [403, 118] width 377 height 24
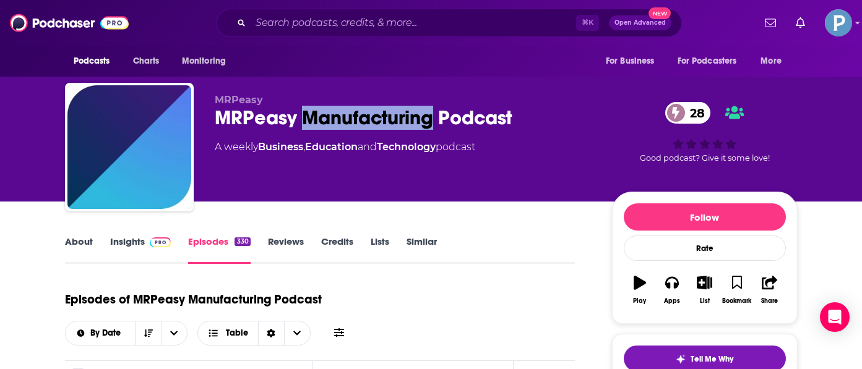
click at [327, 125] on div "MRPeasy Manufacturing Podcast 28" at bounding box center [403, 118] width 377 height 24
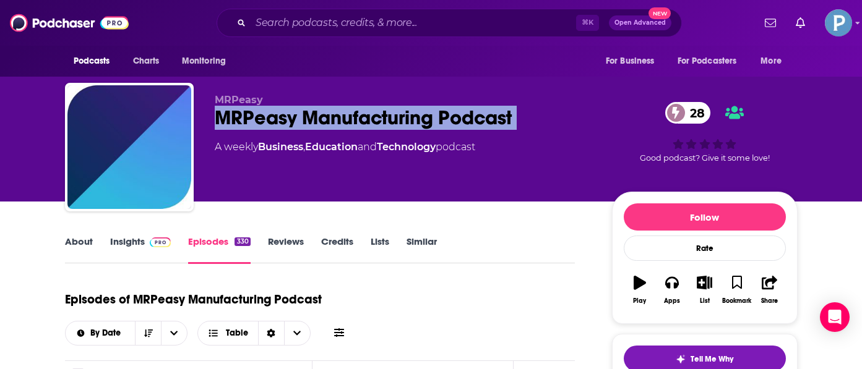
click at [327, 125] on div "MRPeasy Manufacturing Podcast 28" at bounding box center [403, 118] width 377 height 24
copy div "MRPeasy Manufacturing Podcast 28"
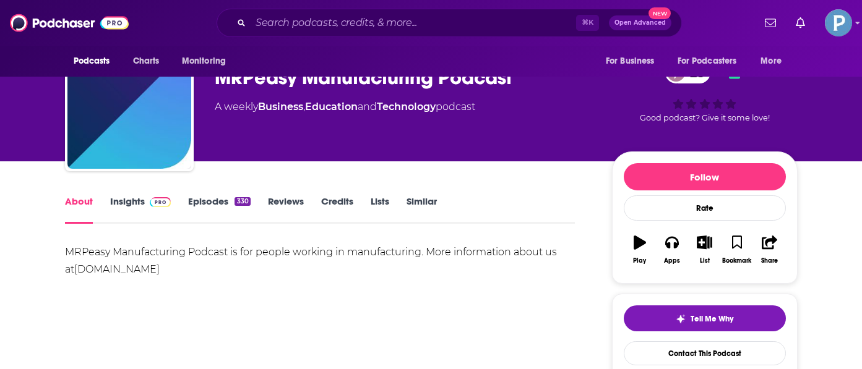
scroll to position [40, 0]
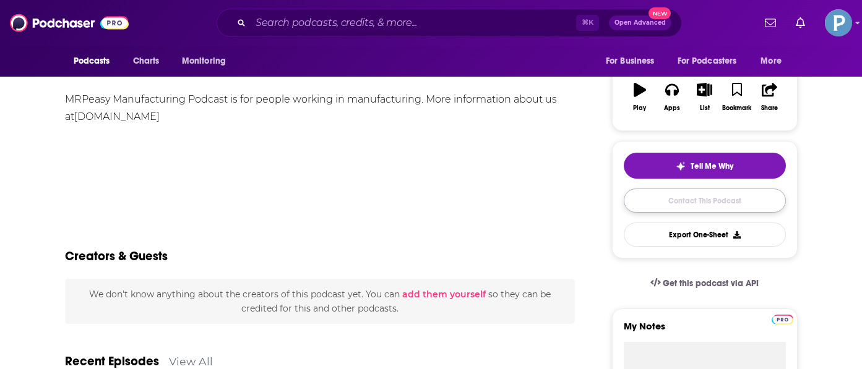
click at [706, 202] on link "Contact This Podcast" at bounding box center [704, 201] width 162 height 24
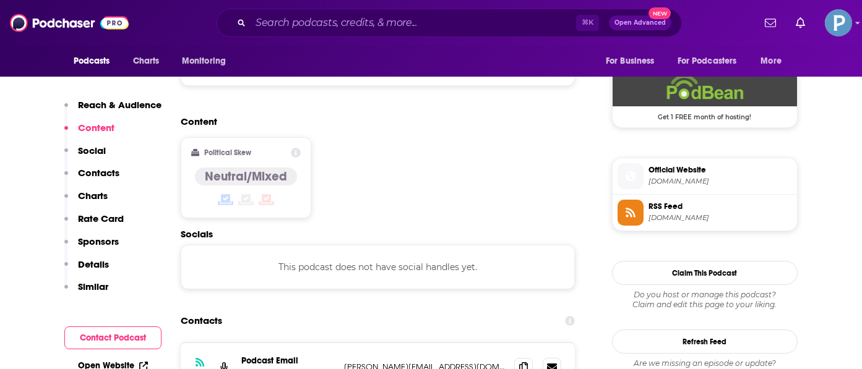
scroll to position [909, 0]
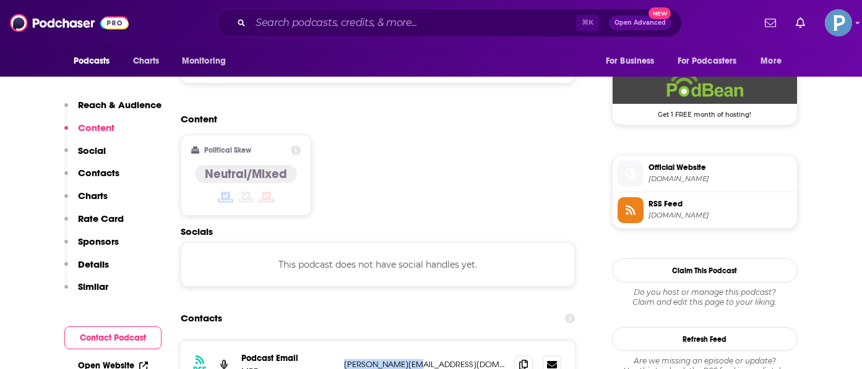
drag, startPoint x: 421, startPoint y: 304, endPoint x: 341, endPoint y: 304, distance: 79.8
click at [341, 341] on div "RSS Podcast Email MRPeasy [PERSON_NAME][EMAIL_ADDRESS][DOMAIN_NAME] [PERSON_NAM…" at bounding box center [378, 365] width 395 height 48
copy p "[PERSON_NAME][EMAIL_ADDRESS][DOMAIN_NAME]"
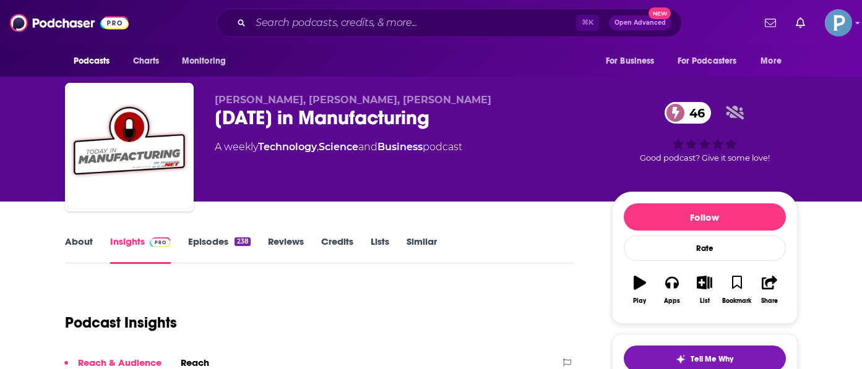
click at [77, 243] on link "About" at bounding box center [79, 250] width 28 height 28
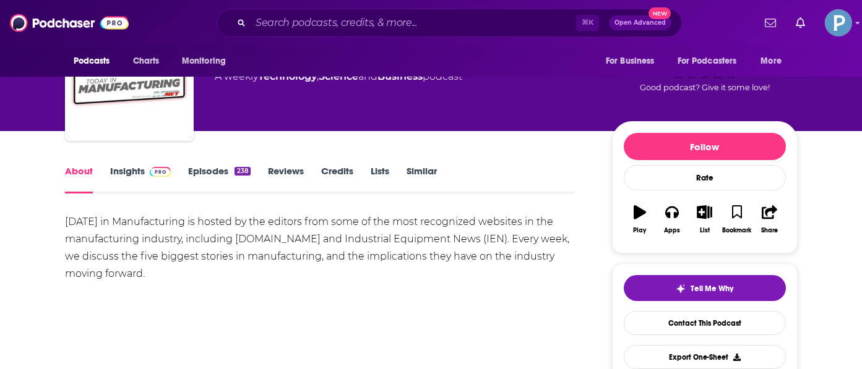
scroll to position [71, 0]
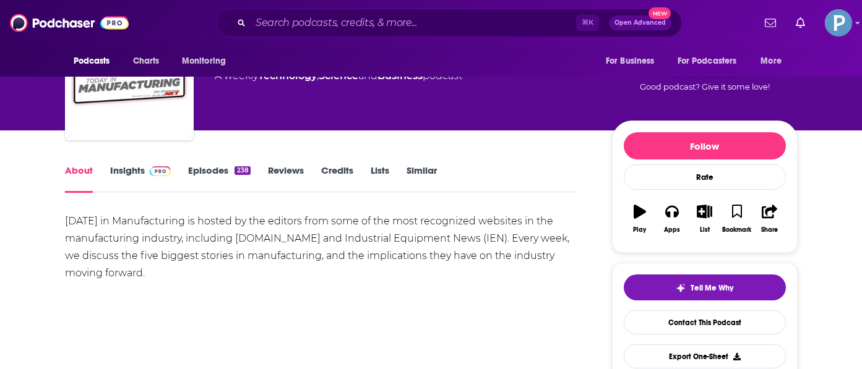
click at [225, 173] on link "Episodes 238" at bounding box center [219, 179] width 62 height 28
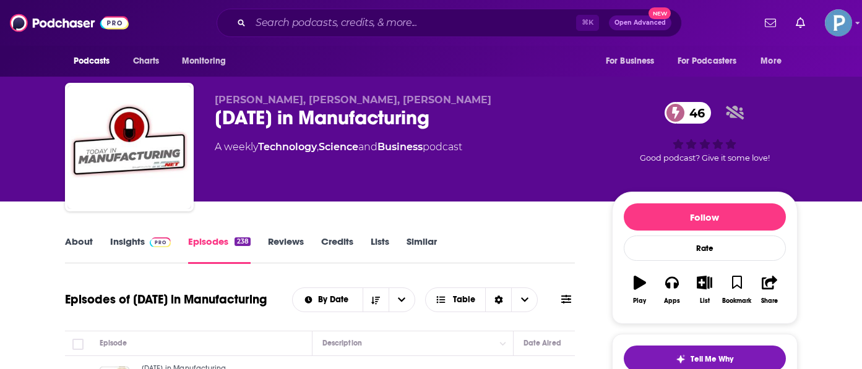
click at [80, 235] on div "About Insights Episodes 238 Reviews Credits Lists Similar" at bounding box center [320, 249] width 510 height 30
click at [70, 247] on link "About" at bounding box center [79, 250] width 28 height 28
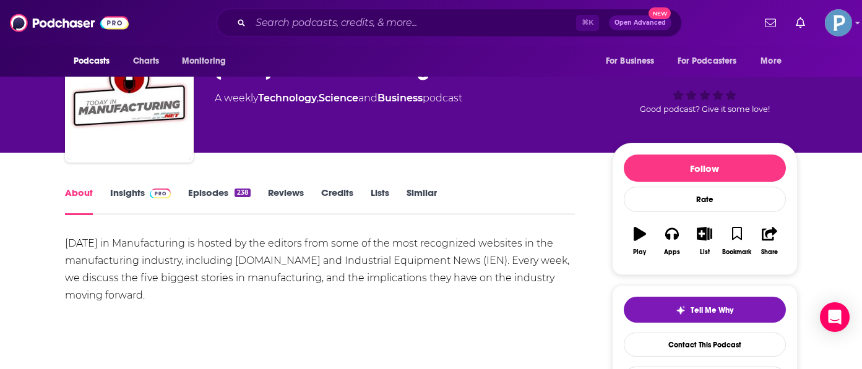
scroll to position [119, 0]
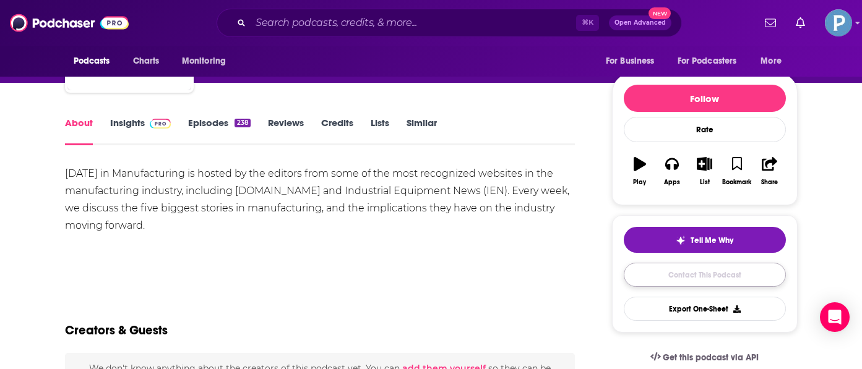
click at [675, 272] on link "Contact This Podcast" at bounding box center [704, 275] width 162 height 24
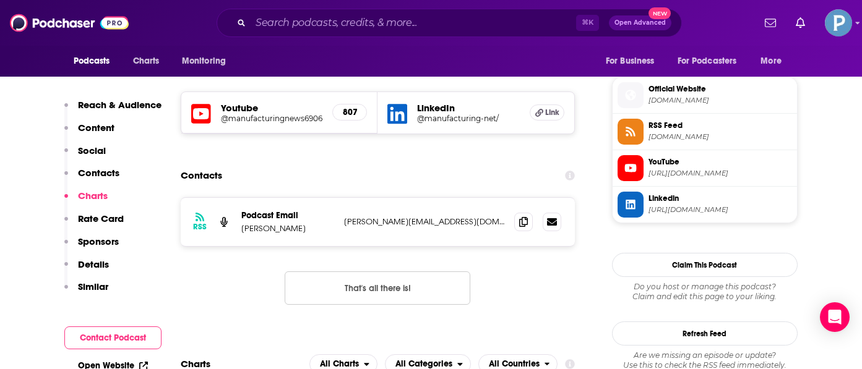
scroll to position [1084, 0]
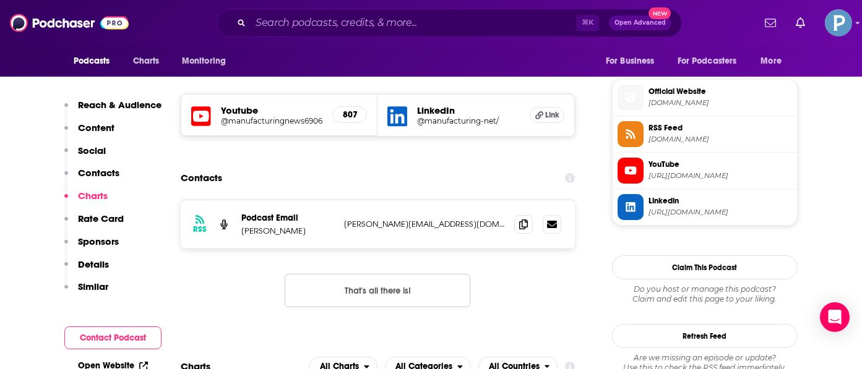
click at [379, 219] on p "eric@ien.com" at bounding box center [424, 224] width 161 height 11
copy div "eric@ien.com eric@ien.com"
click at [379, 200] on div "RSS Podcast Email David Mantey eric@ien.com eric@ien.com" at bounding box center [378, 224] width 395 height 48
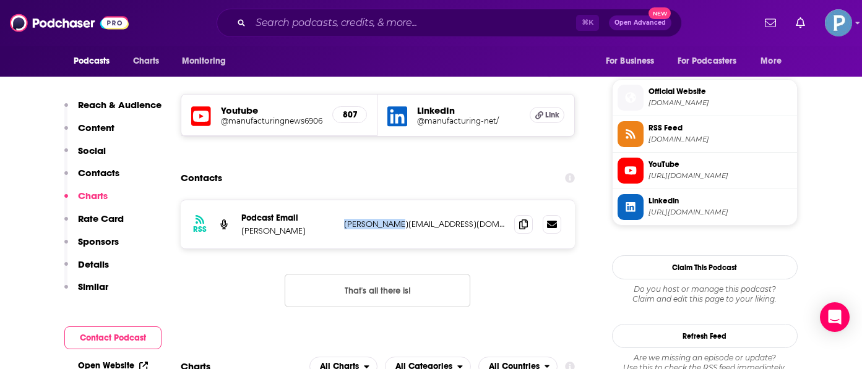
drag, startPoint x: 404, startPoint y: 148, endPoint x: 342, endPoint y: 148, distance: 62.5
click at [342, 200] on div "RSS Podcast Email David Mantey eric@ien.com eric@ien.com" at bounding box center [378, 224] width 395 height 48
copy p "eric@ien.com"
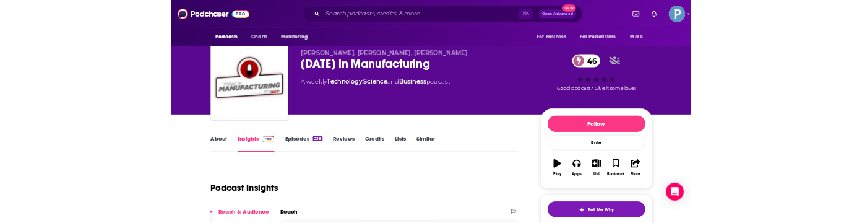
scroll to position [0, 0]
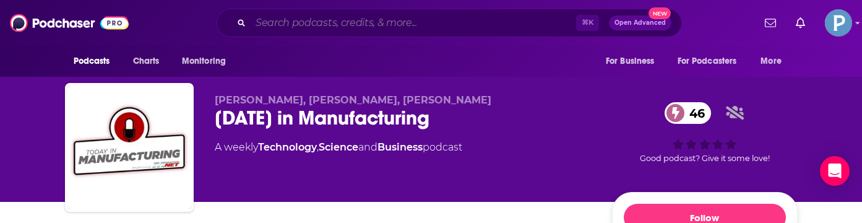
click at [409, 24] on input "Search podcasts, credits, & more..." at bounding box center [412, 23] width 325 height 20
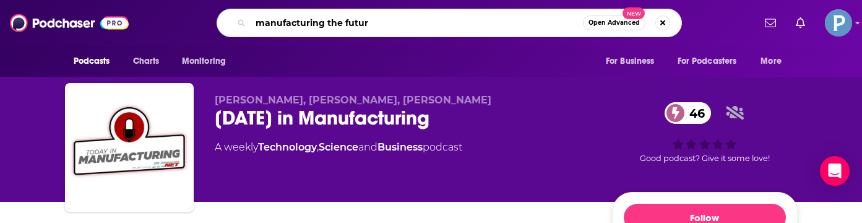
type input "manufacturing the future"
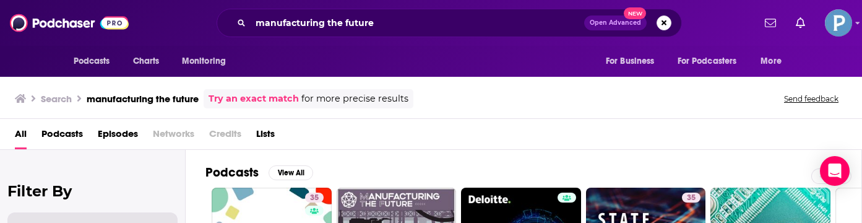
scroll to position [68, 0]
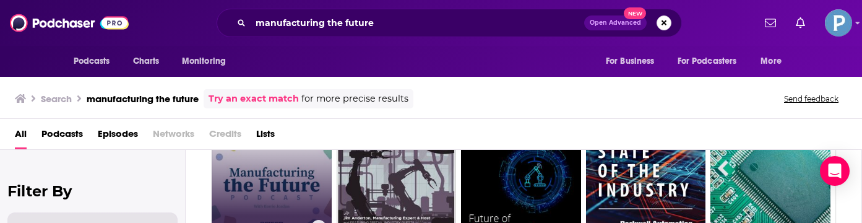
click at [274, 169] on link "35 Manufacturing the Future" at bounding box center [272, 179] width 120 height 120
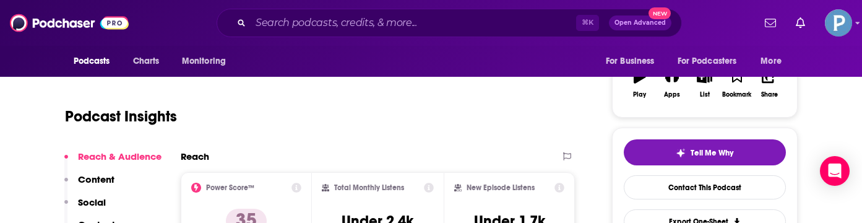
scroll to position [137, 0]
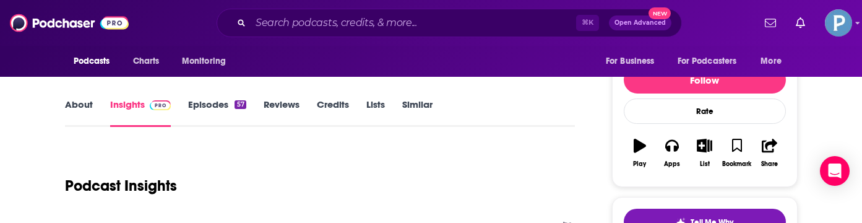
click at [75, 97] on div "About Insights Episodes 57 Reviews Credits Lists Similar" at bounding box center [320, 111] width 510 height 30
click at [84, 113] on link "About" at bounding box center [79, 112] width 28 height 28
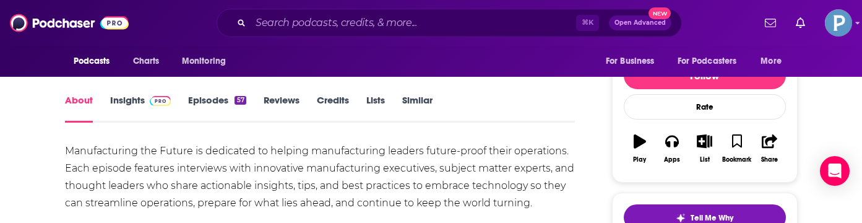
scroll to position [45, 0]
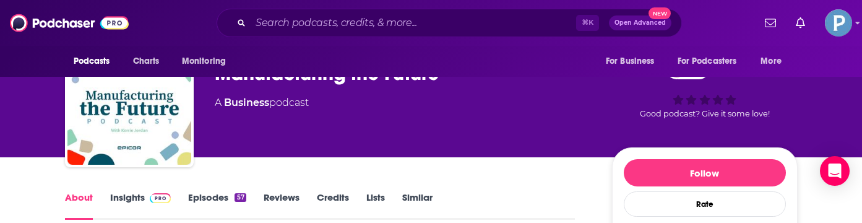
click at [213, 190] on div "About Insights Episodes 57 Reviews Credits Lists Similar" at bounding box center [320, 204] width 510 height 30
click at [217, 202] on link "Episodes 57" at bounding box center [217, 205] width 58 height 28
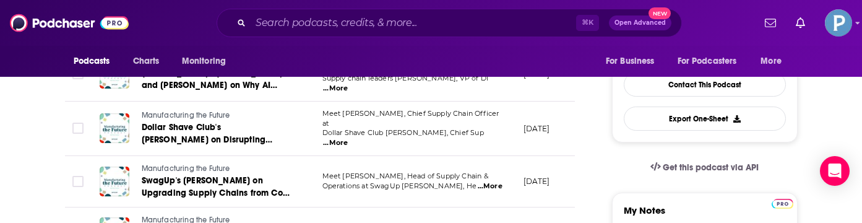
scroll to position [310, 0]
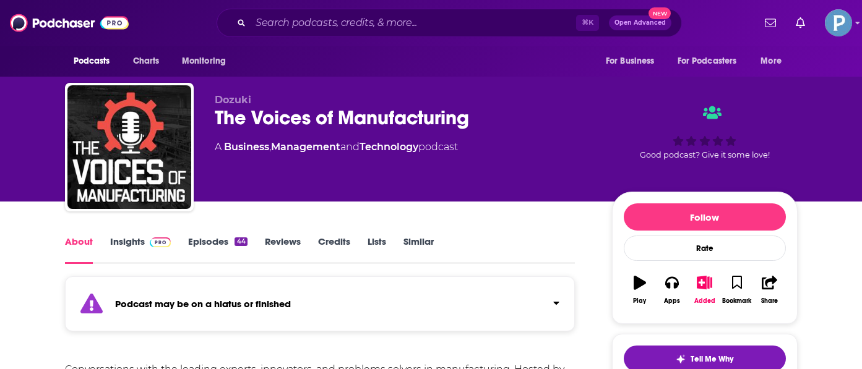
click at [216, 244] on link "Episodes 44" at bounding box center [217, 250] width 59 height 28
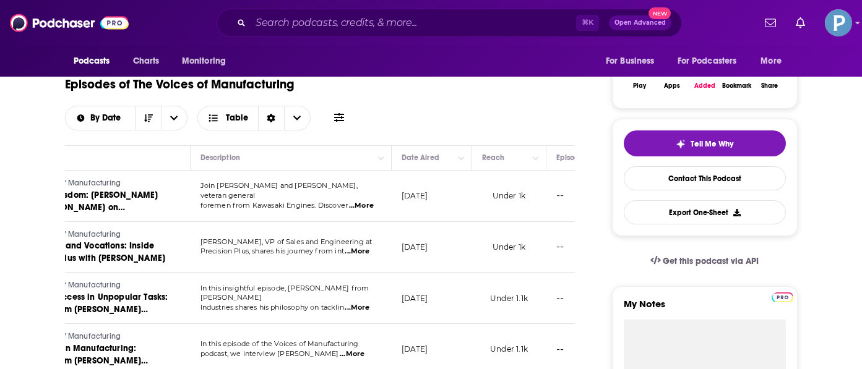
scroll to position [0, 122]
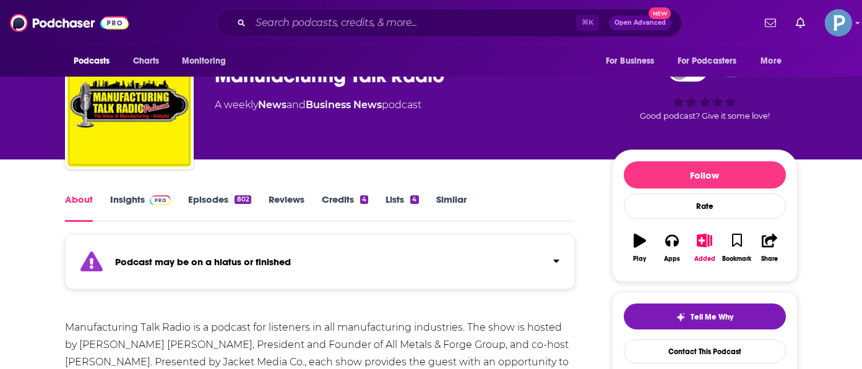
scroll to position [44, 0]
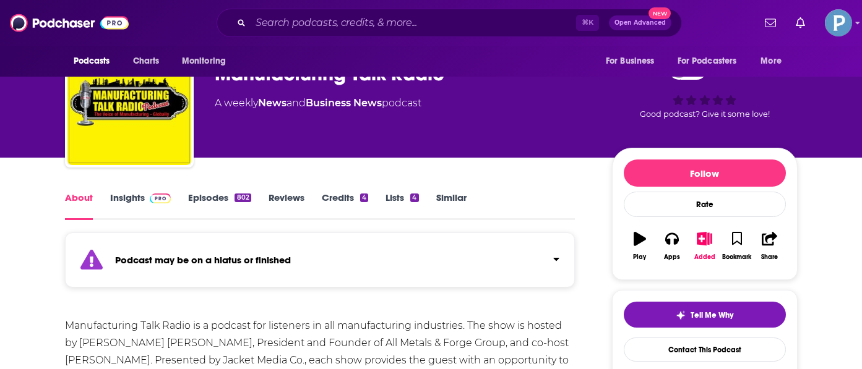
click at [223, 206] on link "Episodes 802" at bounding box center [219, 206] width 62 height 28
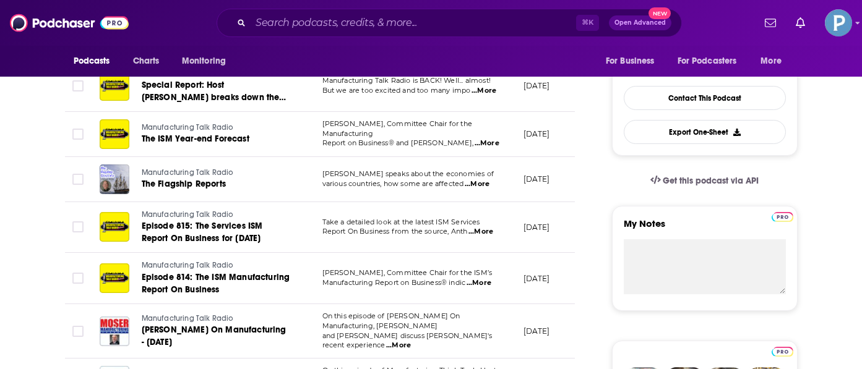
scroll to position [304, 0]
